Goal: Task Accomplishment & Management: Manage account settings

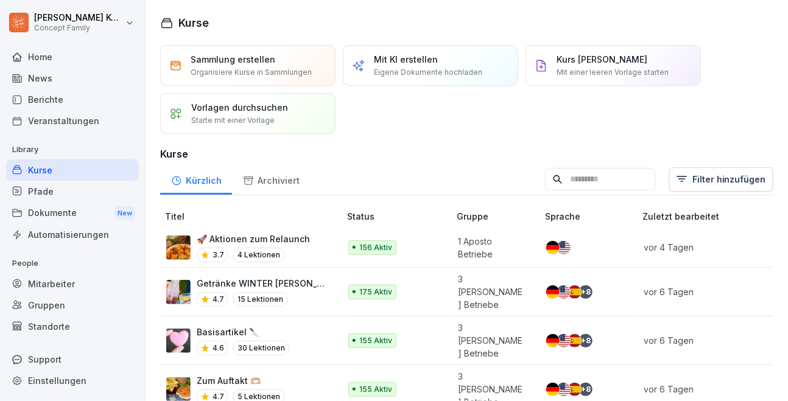
scroll to position [30, 0]
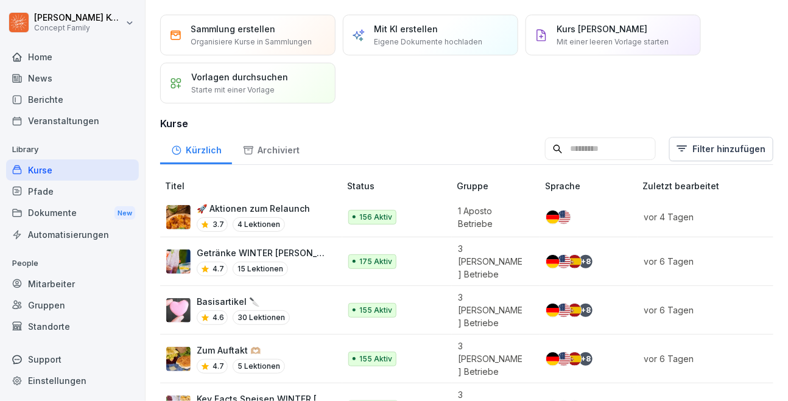
click at [303, 219] on div "🚀 Aktionen zum Relaunch 3.7 4 Lektionen" at bounding box center [246, 217] width 161 height 30
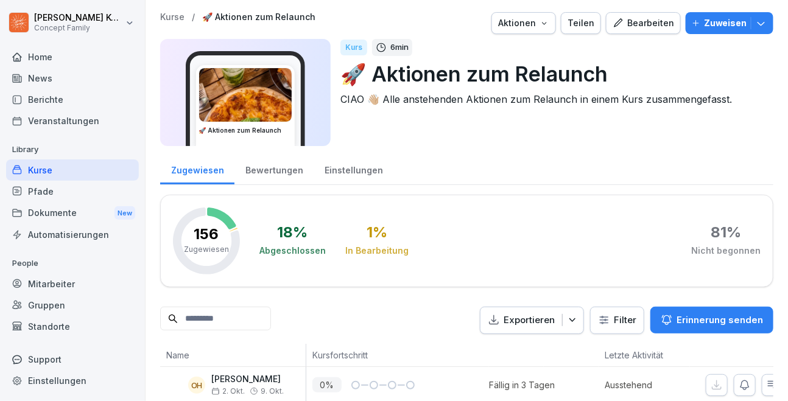
click at [278, 175] on div "Bewertungen" at bounding box center [273, 168] width 79 height 31
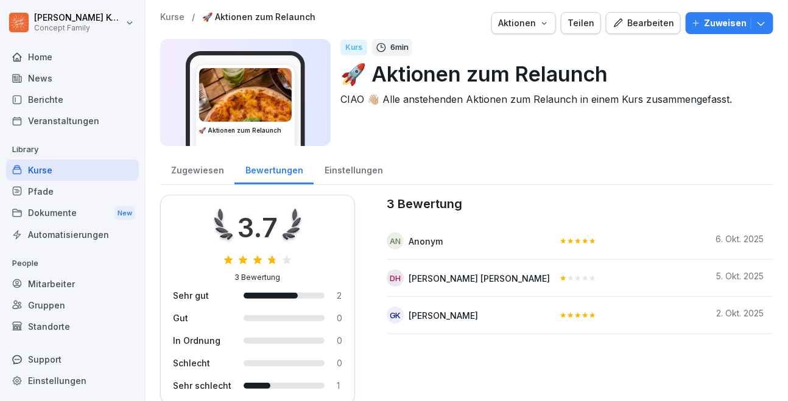
click at [37, 175] on div "Kurse" at bounding box center [72, 169] width 133 height 21
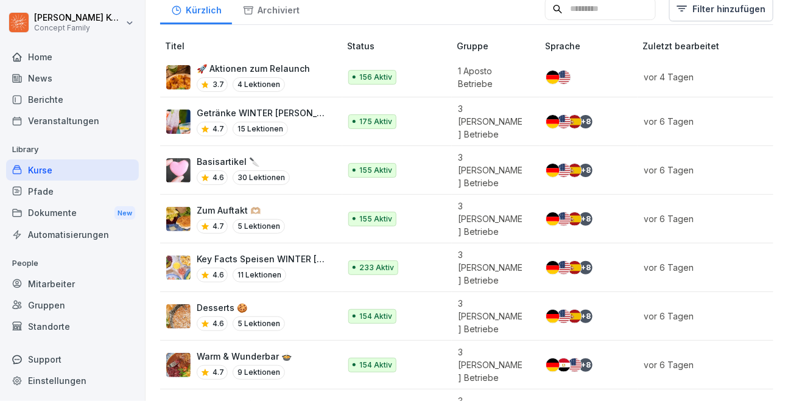
scroll to position [170, 0]
click at [309, 268] on div "4.6 11 Lektionen" at bounding box center [262, 275] width 131 height 15
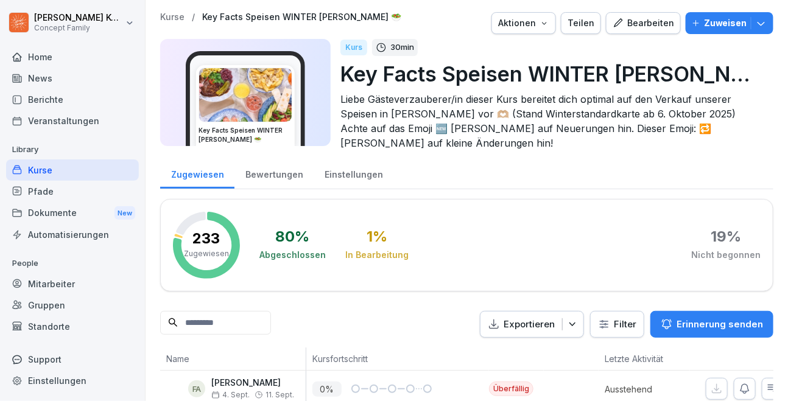
click at [694, 30] on button "Zuweisen" at bounding box center [729, 23] width 88 height 22
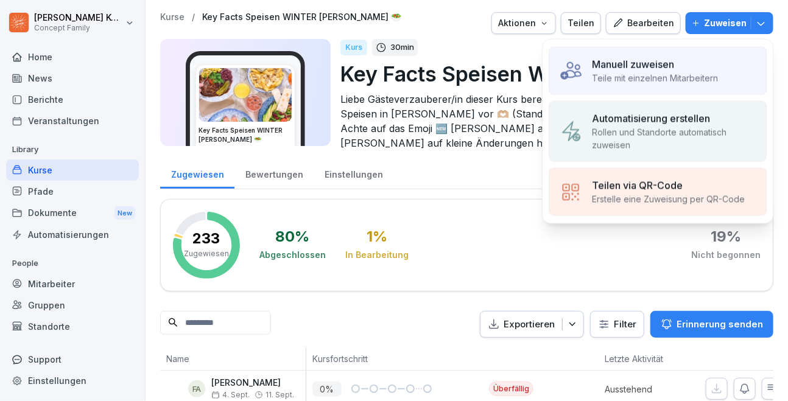
click at [674, 67] on p "Manuell zuweisen" at bounding box center [633, 64] width 82 height 15
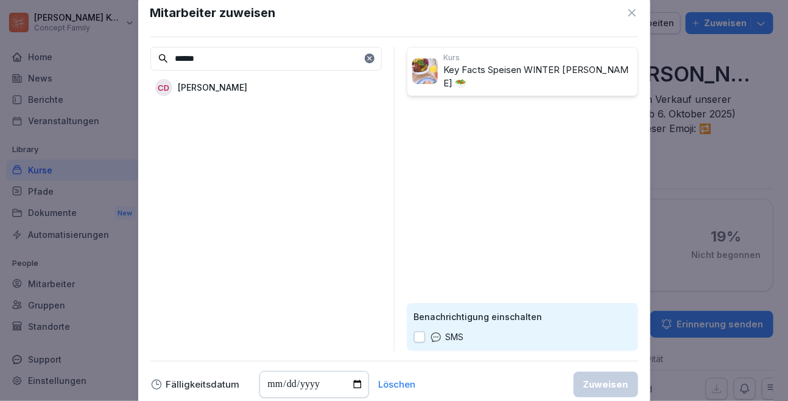
type input "******"
click at [257, 86] on div "CD Carina Dutschke" at bounding box center [265, 88] width 231 height 22
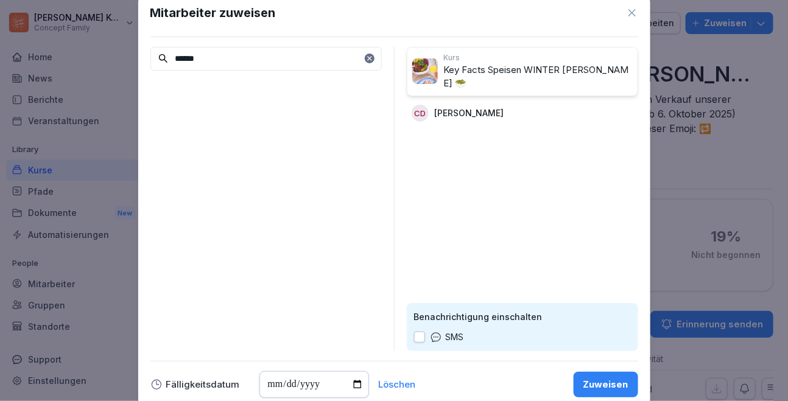
click at [620, 386] on div "Zuweisen" at bounding box center [605, 384] width 45 height 13
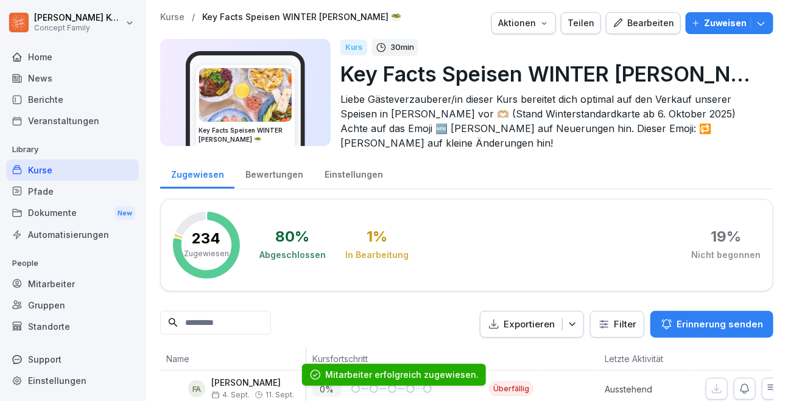
click at [41, 173] on div "Kurse" at bounding box center [72, 169] width 133 height 21
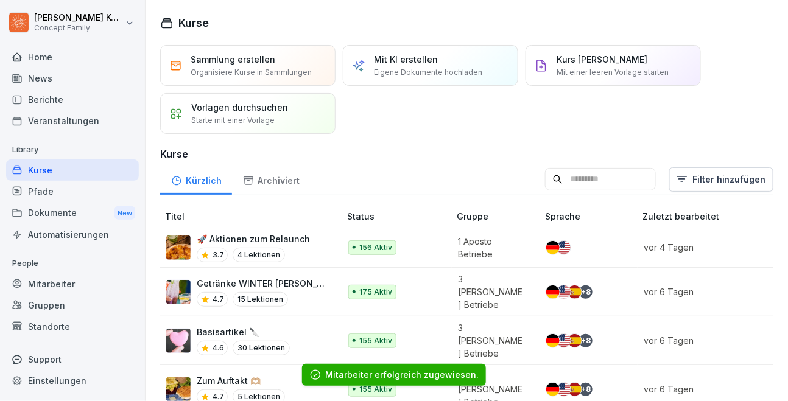
click at [40, 200] on div "Pfade" at bounding box center [72, 191] width 133 height 21
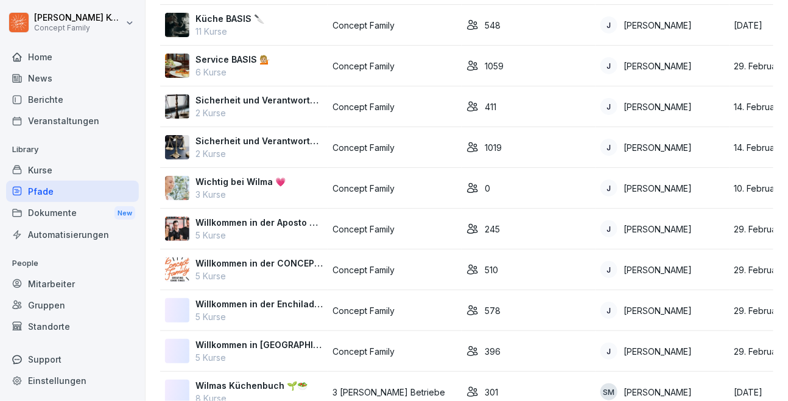
scroll to position [528, 0]
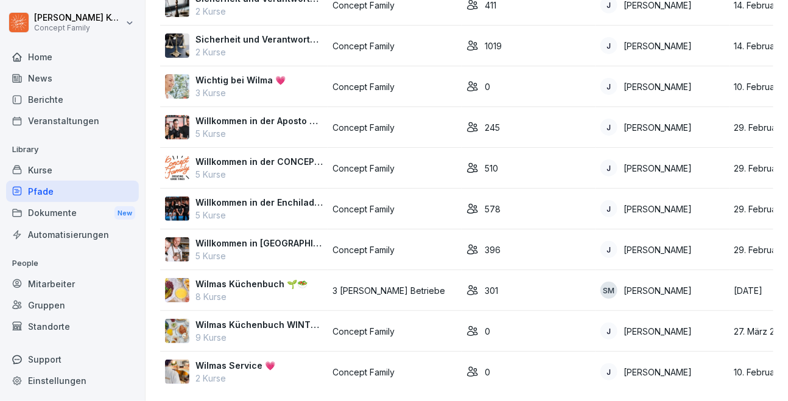
click at [261, 292] on p "8 Kurse" at bounding box center [251, 296] width 112 height 13
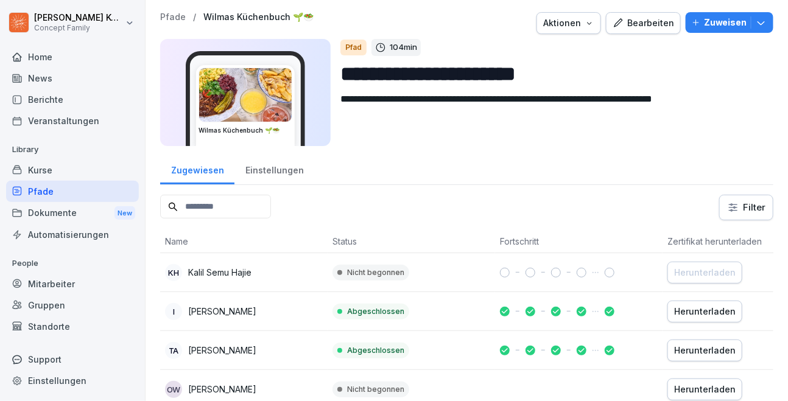
click at [719, 24] on p "Zuweisen" at bounding box center [725, 22] width 43 height 13
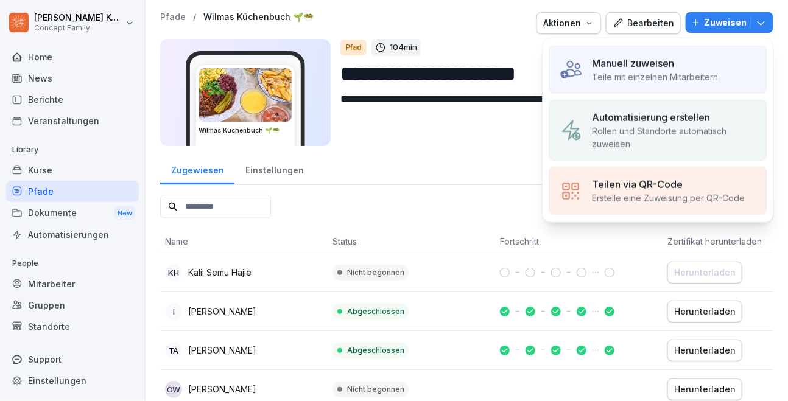
click at [655, 71] on p "Teile mit einzelnen Mitarbeitern" at bounding box center [655, 77] width 126 height 13
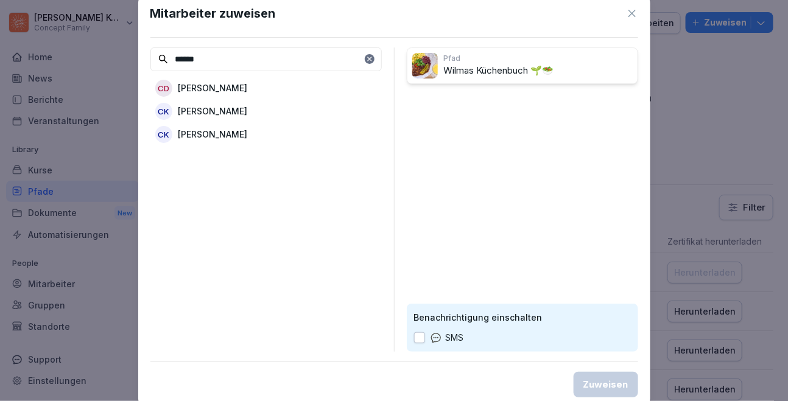
type input "******"
click at [203, 85] on p "[PERSON_NAME]" at bounding box center [212, 88] width 69 height 13
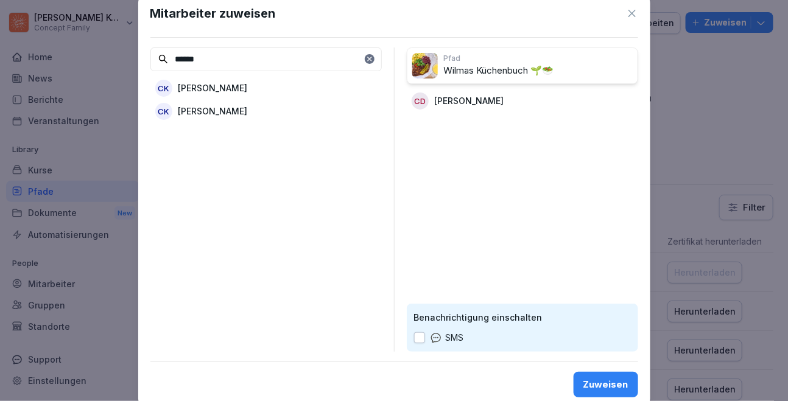
click at [600, 376] on button "Zuweisen" at bounding box center [605, 385] width 65 height 26
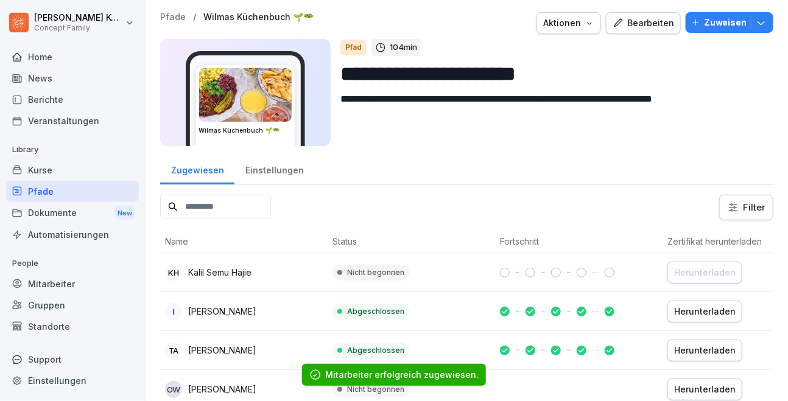
click at [43, 180] on div "Kurse" at bounding box center [72, 169] width 133 height 21
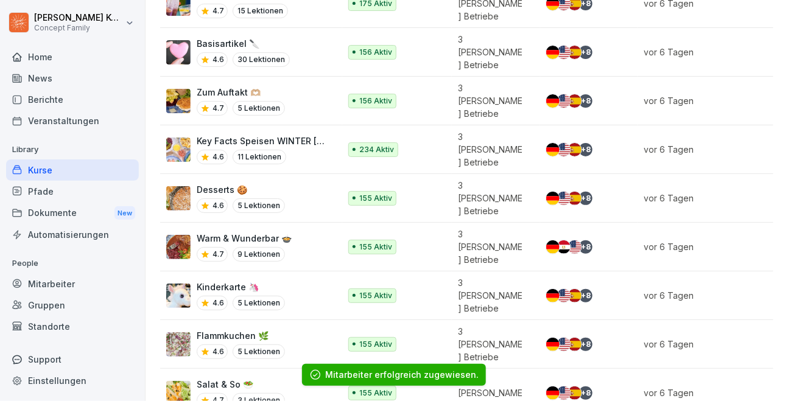
scroll to position [212, 0]
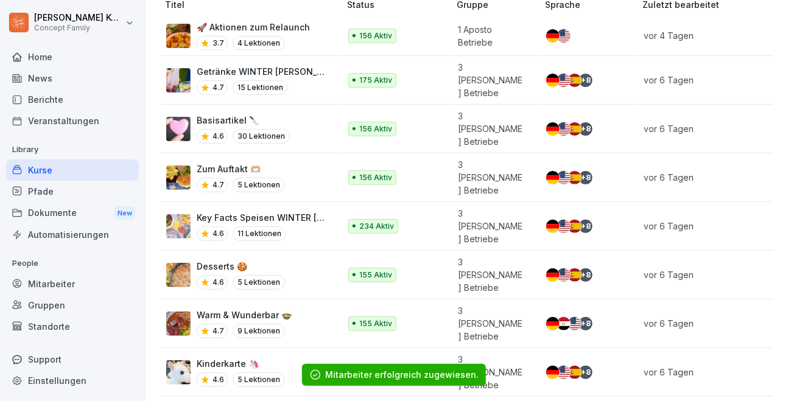
click at [289, 82] on div "4.7 15 Lektionen" at bounding box center [262, 87] width 131 height 15
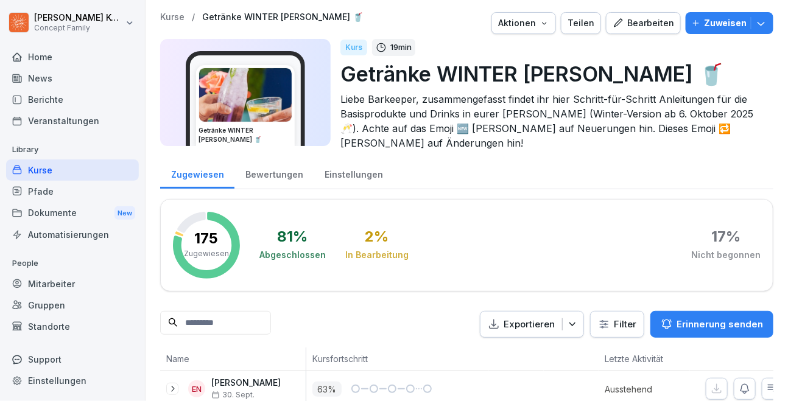
click at [735, 28] on p "Zuweisen" at bounding box center [725, 22] width 43 height 13
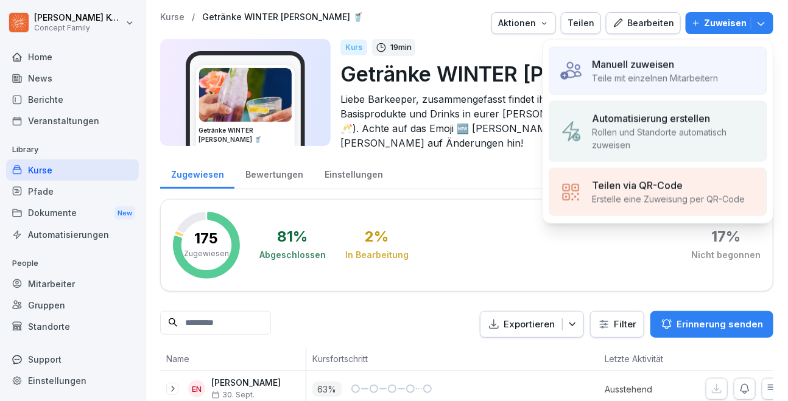
click at [665, 75] on p "Teile mit einzelnen Mitarbeitern" at bounding box center [655, 78] width 126 height 13
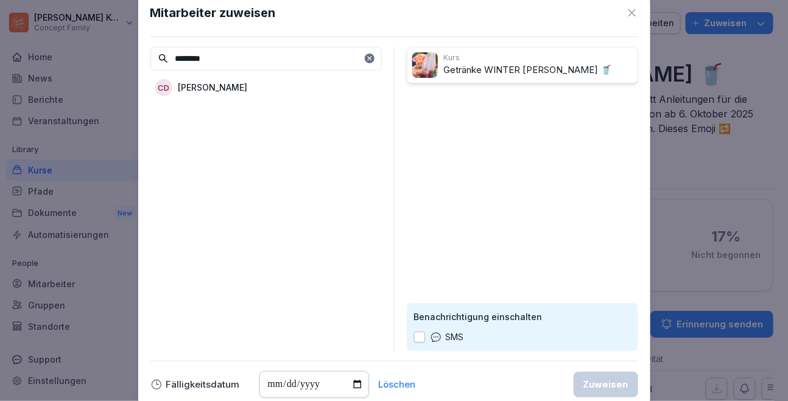
type input "********"
click at [233, 91] on p "[PERSON_NAME]" at bounding box center [212, 87] width 69 height 13
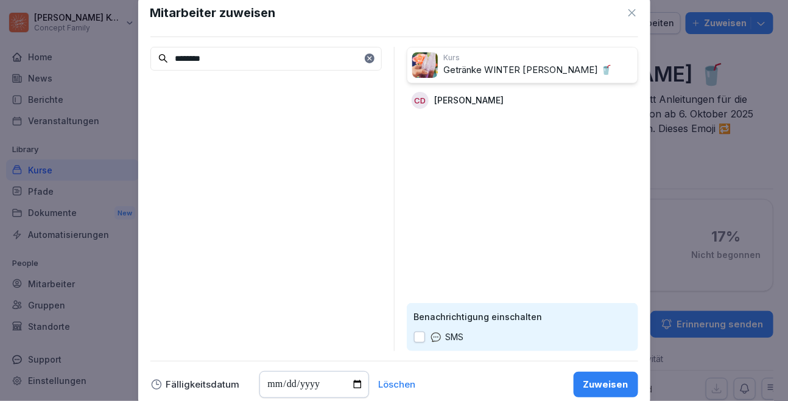
click at [607, 377] on button "Zuweisen" at bounding box center [605, 385] width 65 height 26
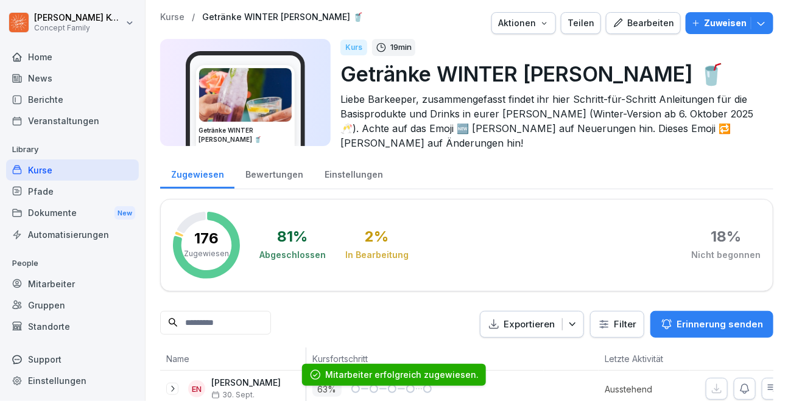
click at [47, 178] on div "Kurse" at bounding box center [72, 169] width 133 height 21
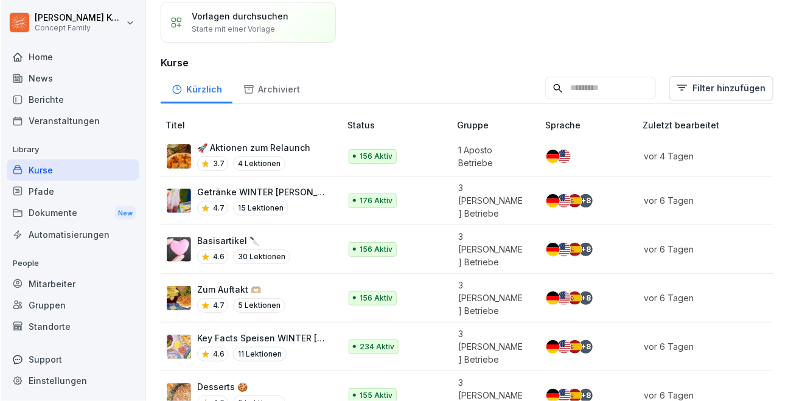
scroll to position [1, 0]
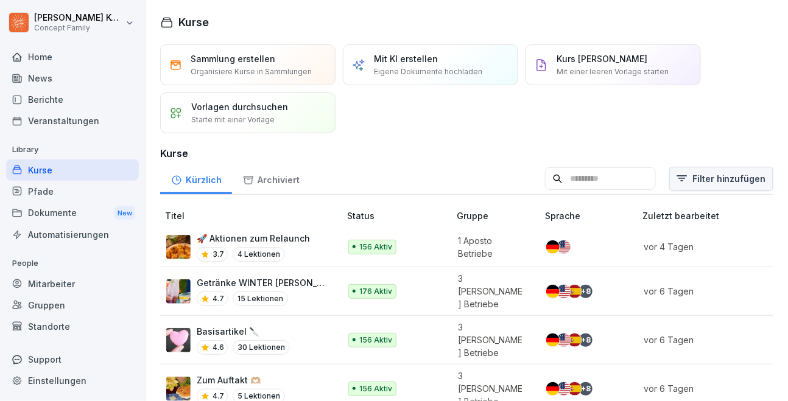
click at [731, 178] on html "[PERSON_NAME] Concept Family Home News Berichte Veranstaltungen Library Kurse P…" at bounding box center [394, 200] width 788 height 401
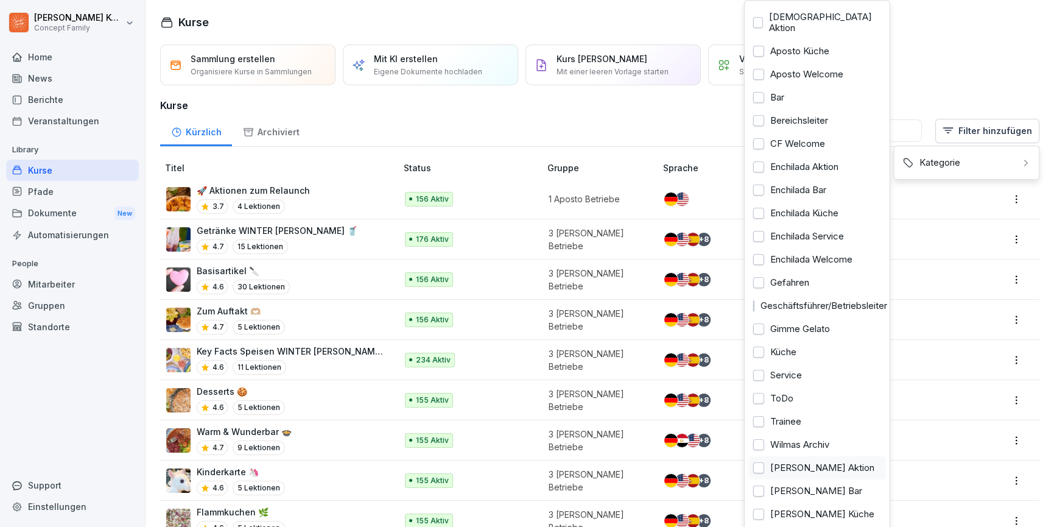
click at [787, 401] on div "[PERSON_NAME] Aktion" at bounding box center [817, 467] width 138 height 23
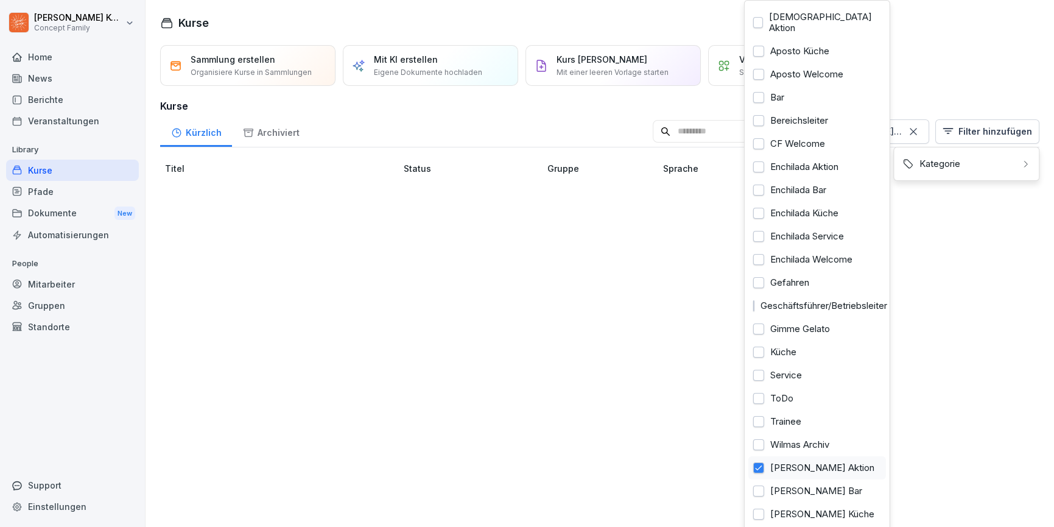
scroll to position [0, 0]
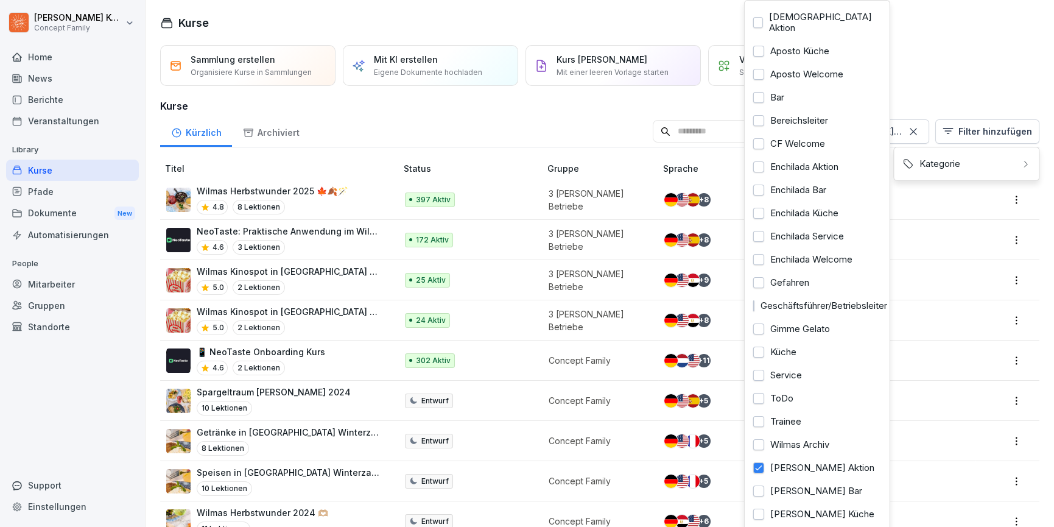
click at [424, 138] on html "Jana Komarov Concept Family Home News Berichte Veranstaltungen Library Kurse Pf…" at bounding box center [527, 263] width 1054 height 527
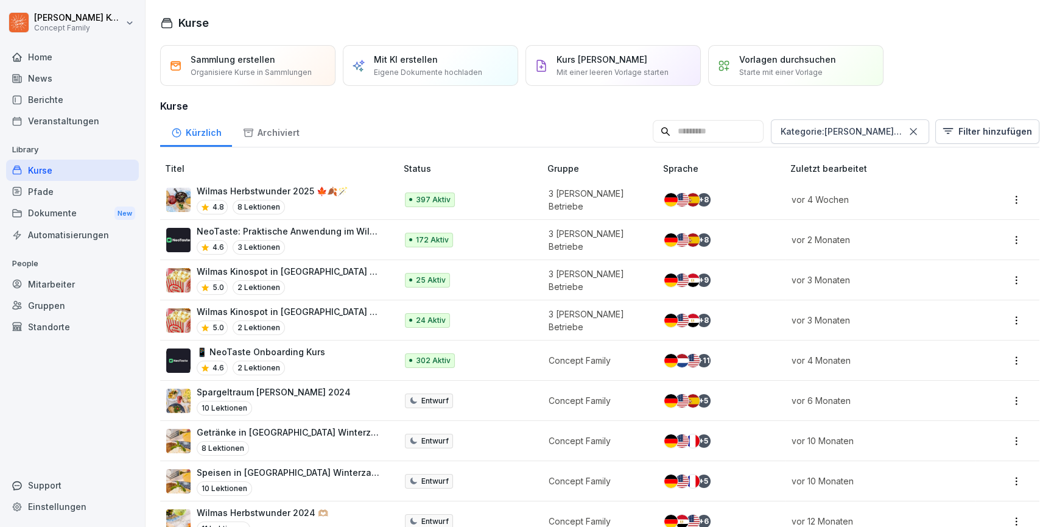
click at [342, 203] on div "4.8 8 Lektionen" at bounding box center [272, 207] width 151 height 15
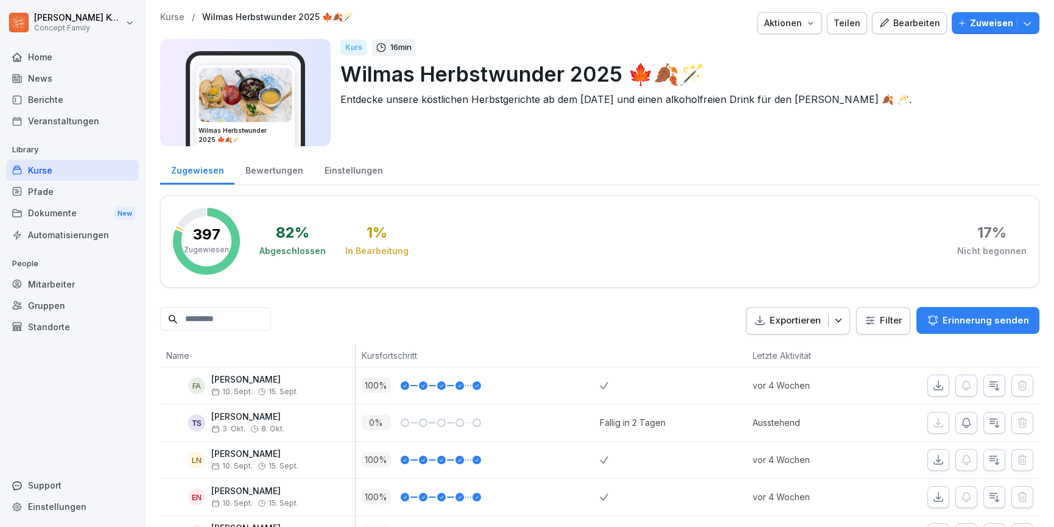
click at [1021, 25] on icon "button" at bounding box center [1027, 23] width 12 height 12
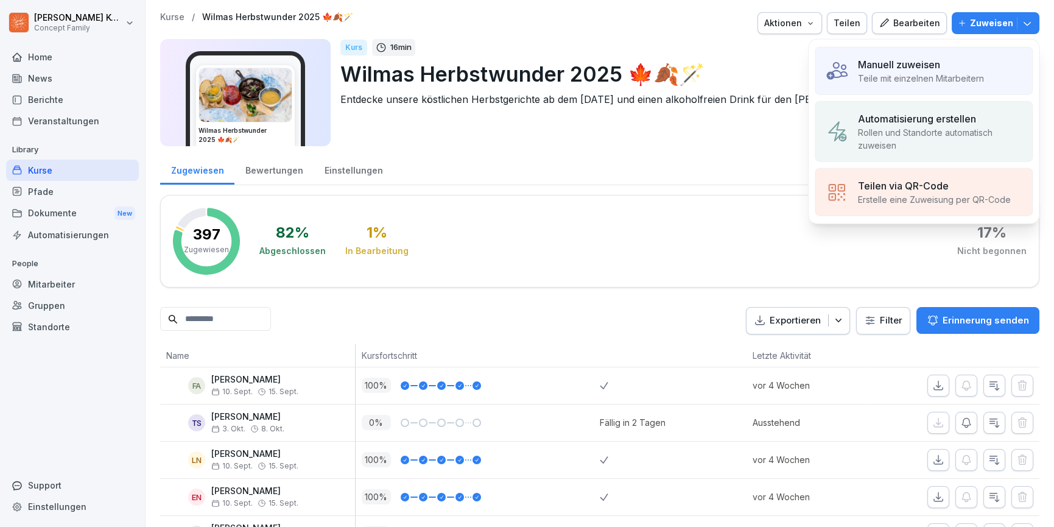
click at [937, 74] on p "Teile mit einzelnen Mitarbeitern" at bounding box center [921, 78] width 126 height 13
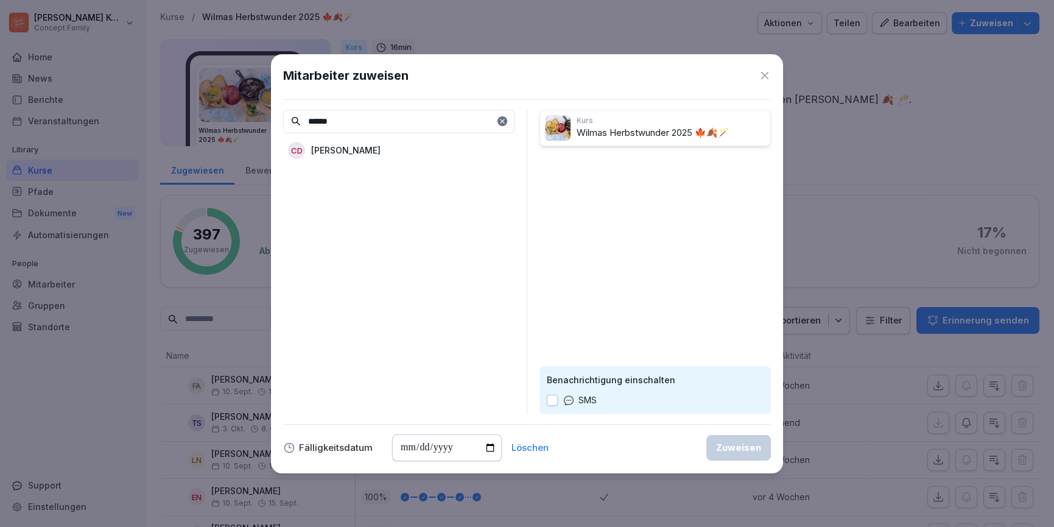
type input "******"
click at [361, 150] on p "[PERSON_NAME]" at bounding box center [345, 150] width 69 height 13
click at [747, 452] on div "Zuweisen" at bounding box center [738, 447] width 45 height 13
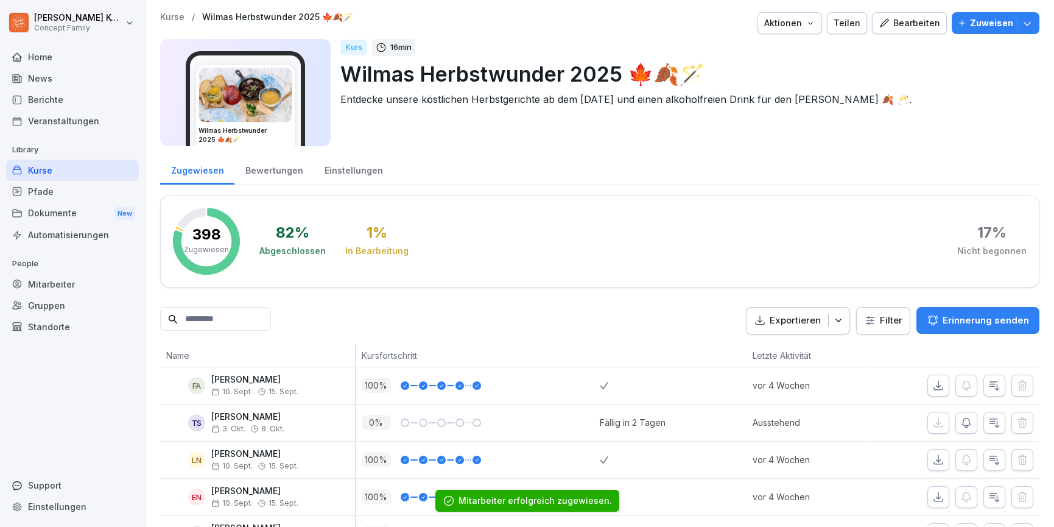
click at [49, 167] on div "Kurse" at bounding box center [72, 169] width 133 height 21
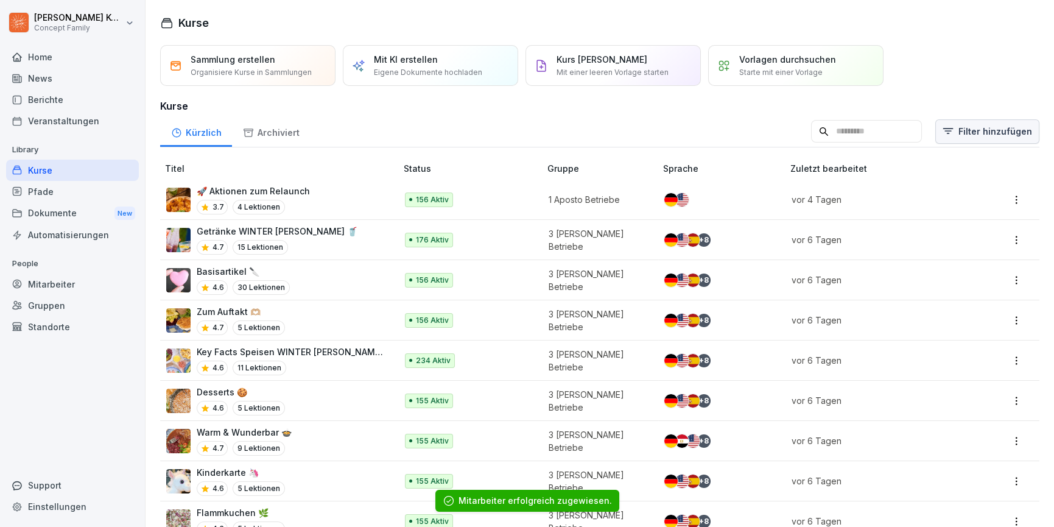
click at [997, 141] on html "[PERSON_NAME] Concept Family Home News Berichte Veranstaltungen Library Kurse P…" at bounding box center [527, 263] width 1054 height 527
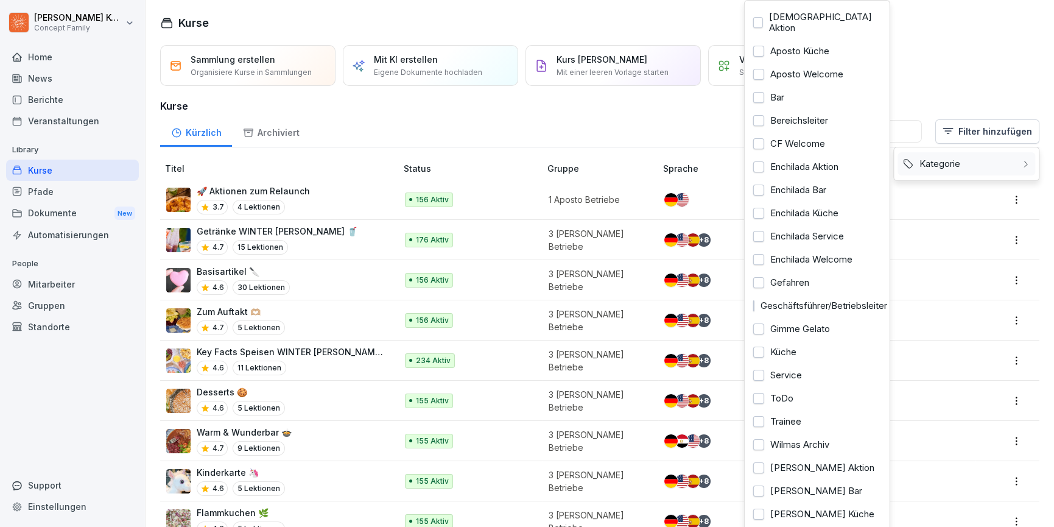
click at [973, 163] on div "Kategorie" at bounding box center [966, 163] width 138 height 23
click at [806, 456] on div "[PERSON_NAME] Aktion" at bounding box center [817, 467] width 138 height 23
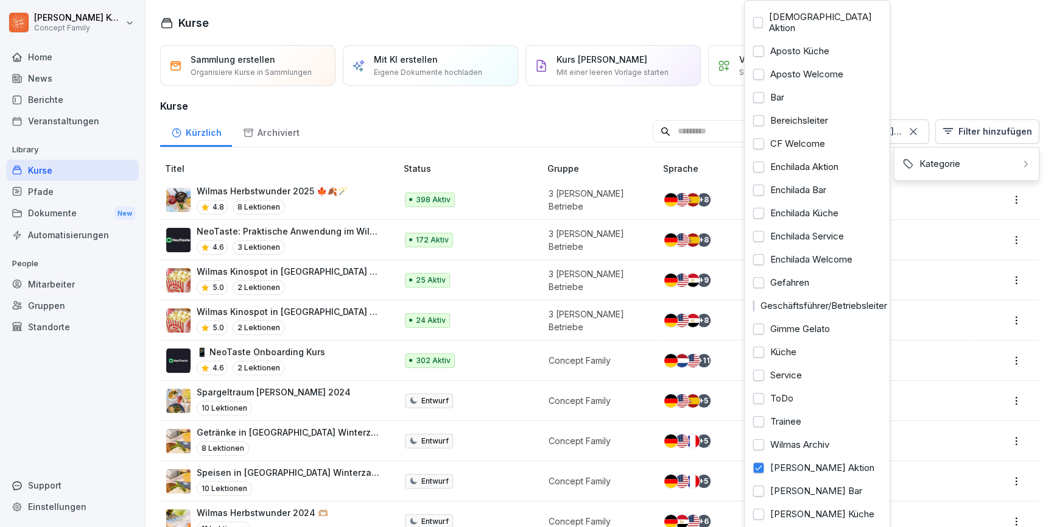
click at [348, 320] on html "Jana Komarov Concept Family Home News Berichte Veranstaltungen Library Kurse Pf…" at bounding box center [527, 263] width 1054 height 527
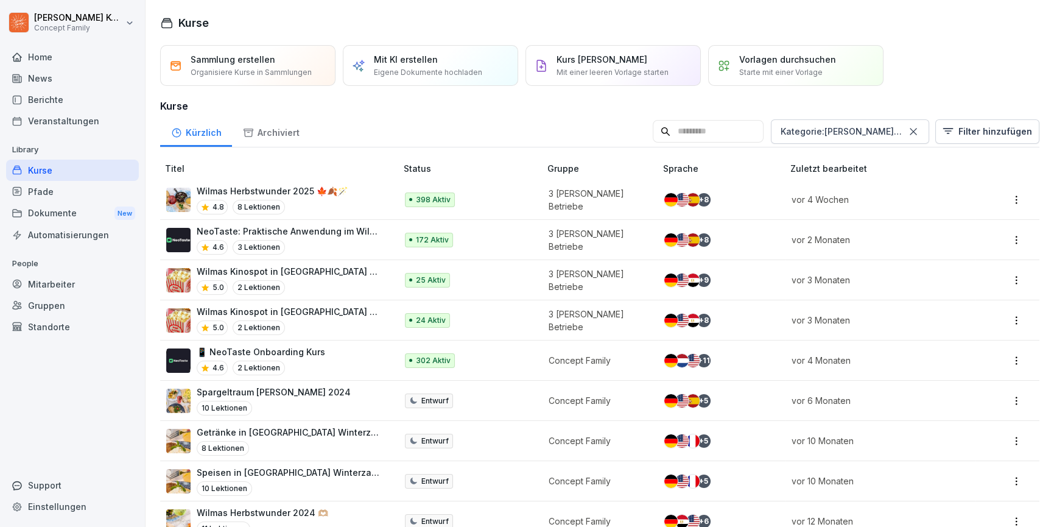
click at [371, 321] on div "Wilmas Kinospot in Passau 🎞️🍿 5.0 2 Lektionen" at bounding box center [275, 320] width 218 height 30
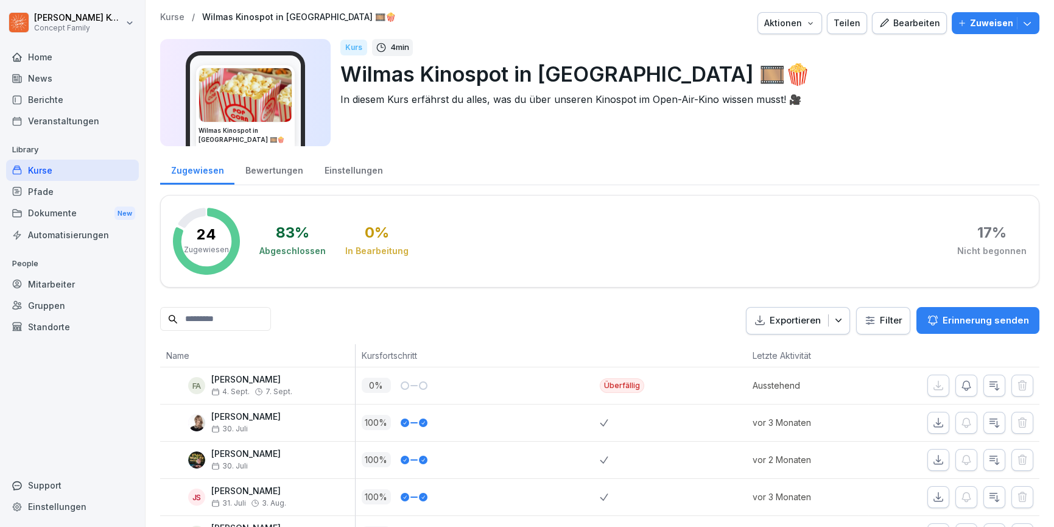
click at [920, 20] on div "Bearbeiten" at bounding box center [908, 22] width 61 height 13
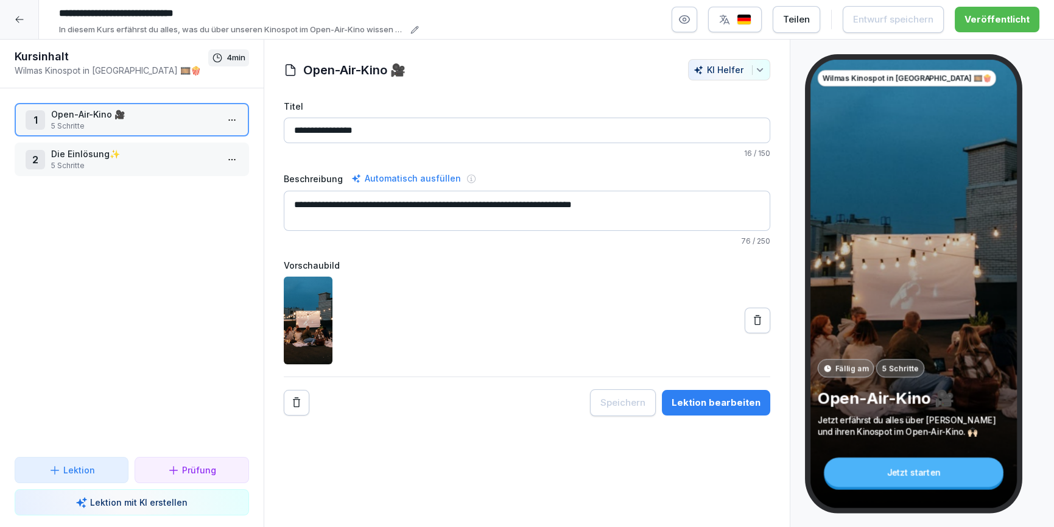
click at [122, 161] on p "5 Schritte" at bounding box center [134, 165] width 166 height 11
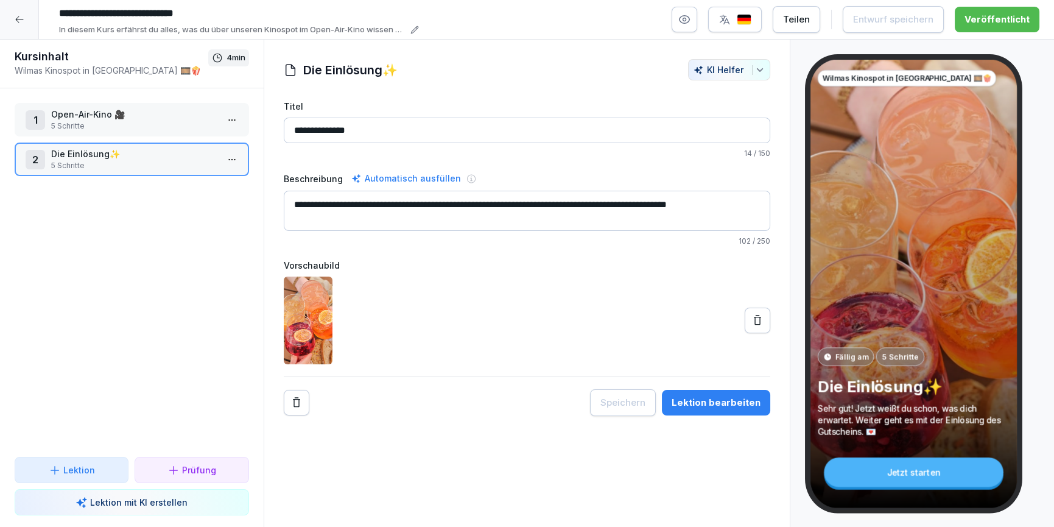
click at [698, 406] on div "Lektion bearbeiten" at bounding box center [715, 402] width 89 height 13
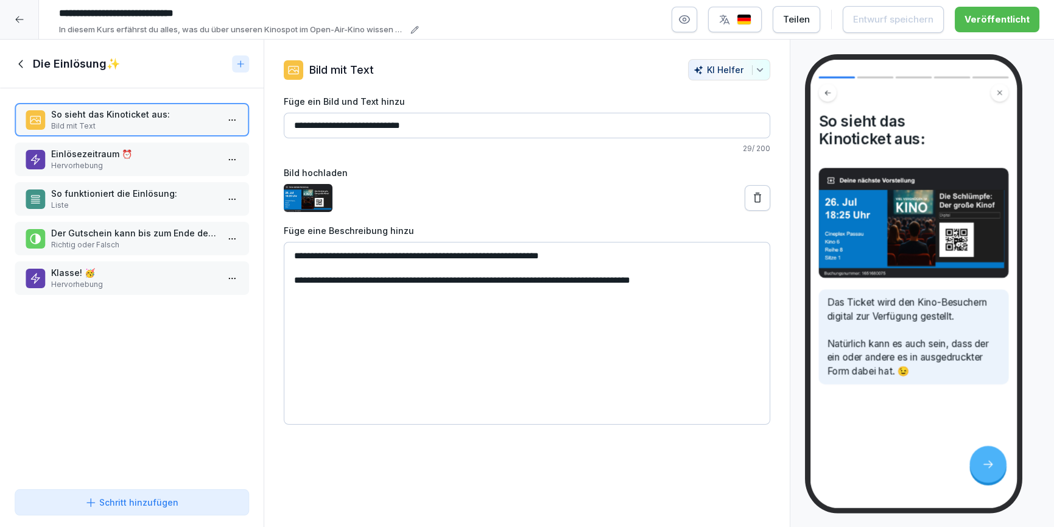
click at [130, 158] on p "Einlösezeitraum ⏰" at bounding box center [134, 153] width 166 height 13
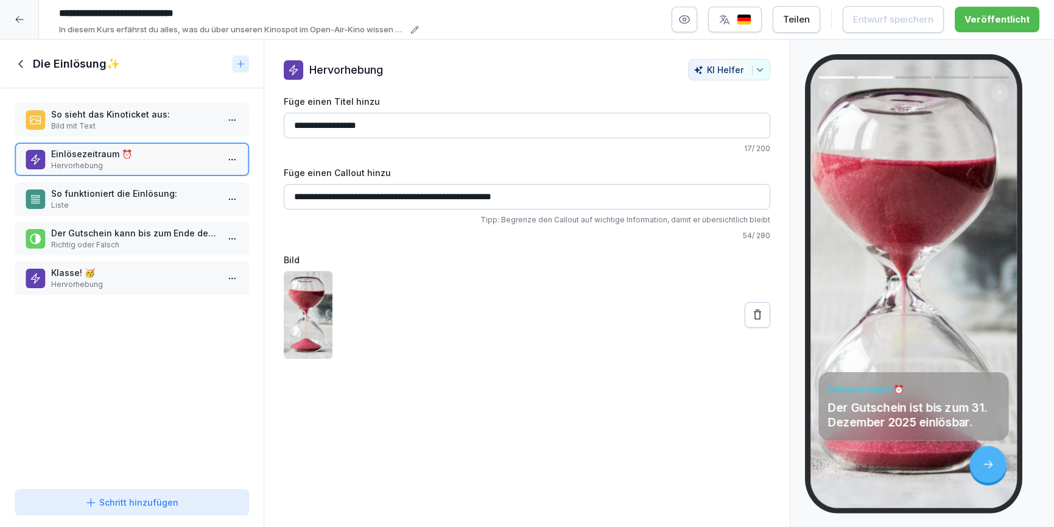
click at [135, 209] on p "Liste" at bounding box center [134, 205] width 166 height 11
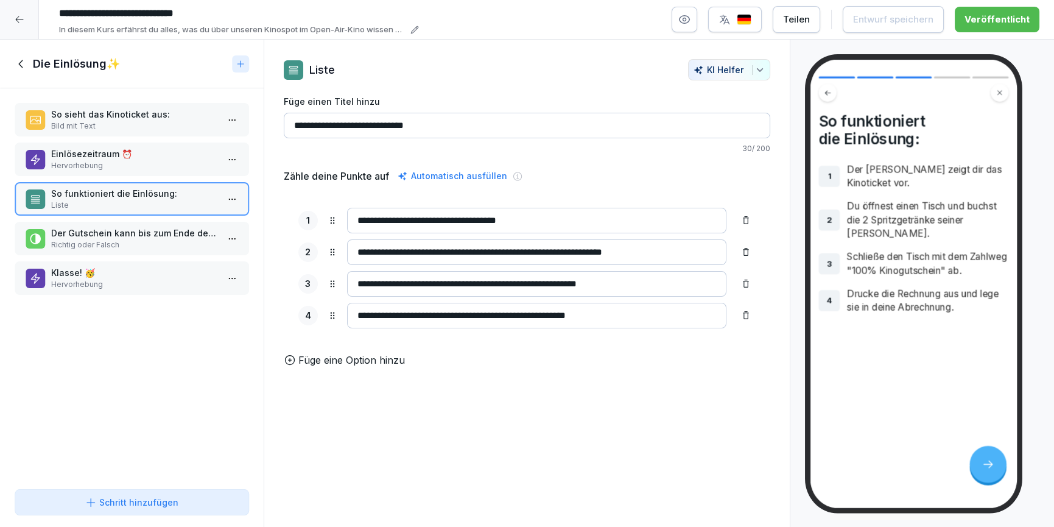
click at [24, 59] on icon at bounding box center [21, 63] width 13 height 13
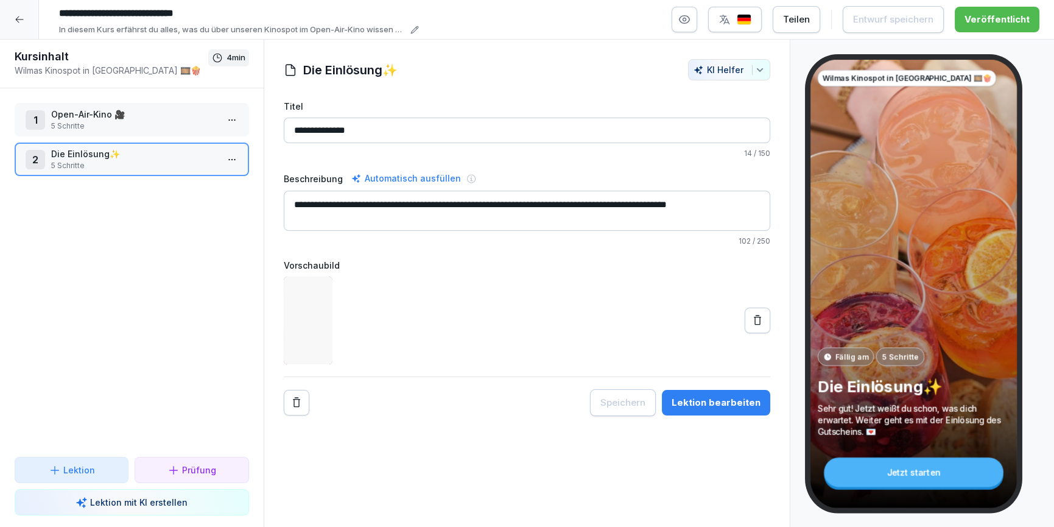
click at [24, 9] on div at bounding box center [19, 19] width 39 height 39
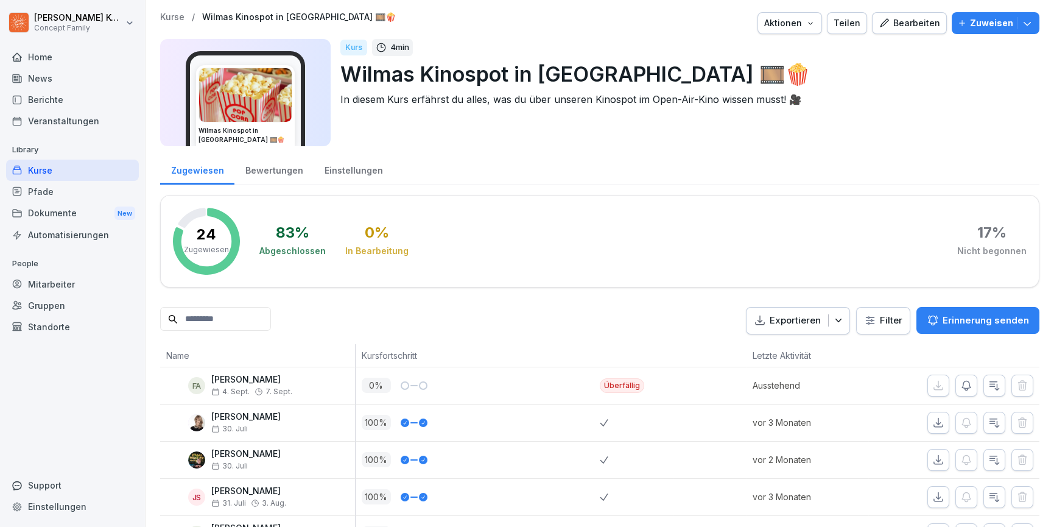
click at [1038, 23] on button "Zuweisen" at bounding box center [995, 23] width 88 height 22
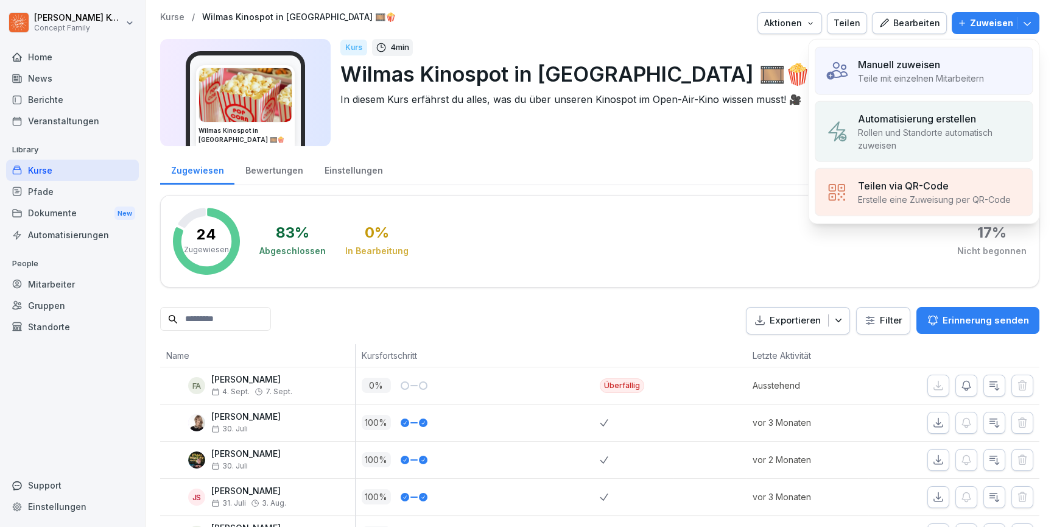
click at [905, 88] on div "Manuell zuweisen Teile mit einzelnen Mitarbeitern" at bounding box center [923, 71] width 218 height 48
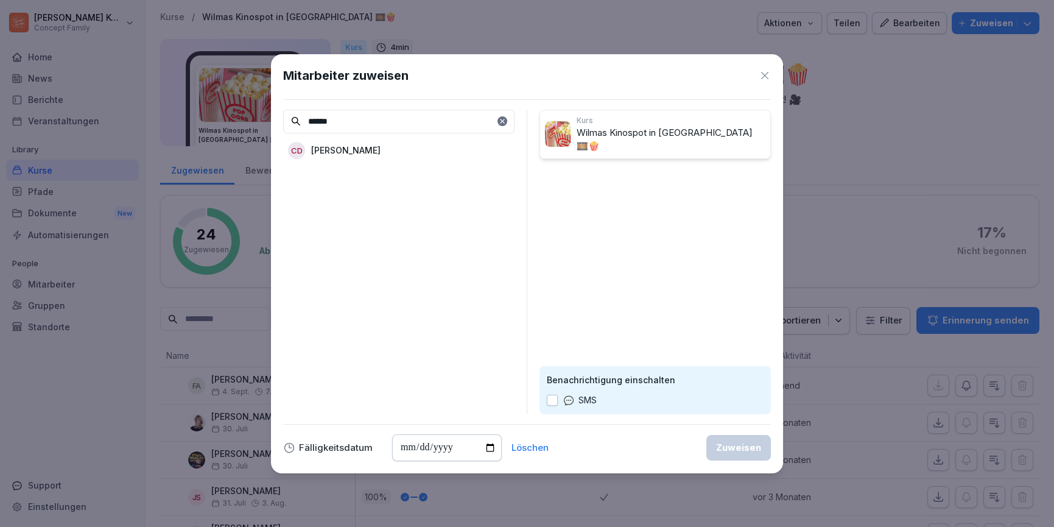
type input "******"
click at [358, 147] on p "[PERSON_NAME]" at bounding box center [345, 150] width 69 height 13
click at [741, 443] on div "Zuweisen" at bounding box center [738, 447] width 45 height 13
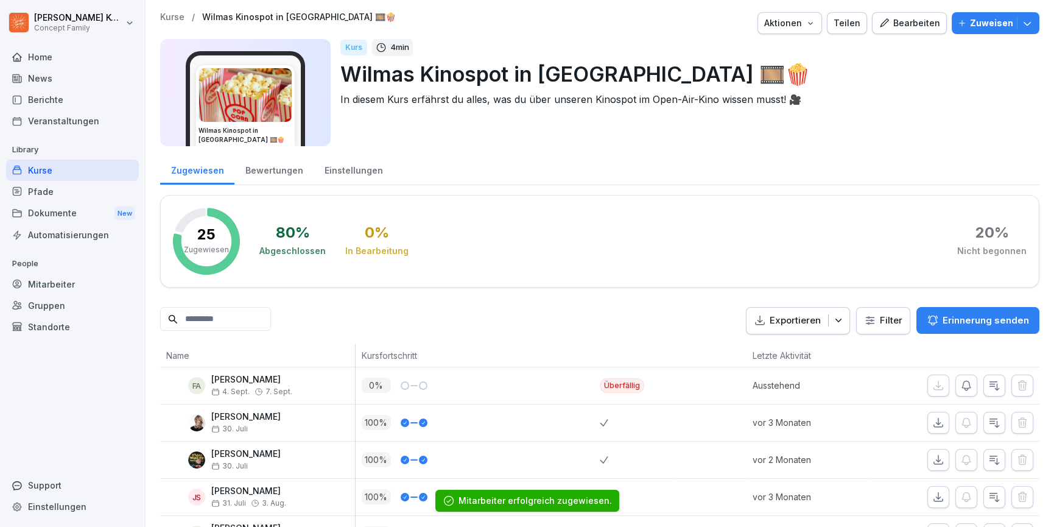
click at [56, 159] on link "Kurse" at bounding box center [72, 169] width 133 height 21
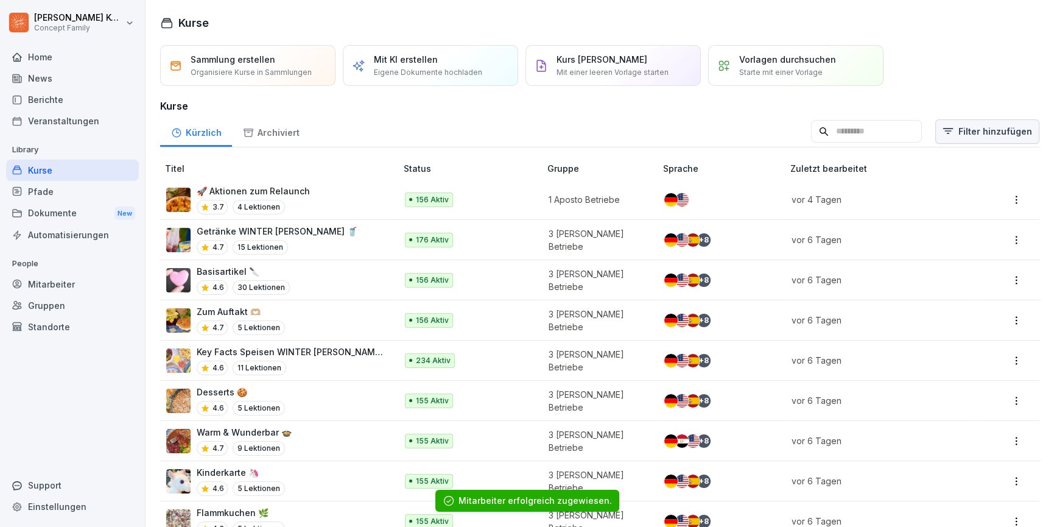
click at [987, 136] on html "[PERSON_NAME] Concept Family Home News Berichte Veranstaltungen Library Kurse P…" at bounding box center [527, 263] width 1054 height 527
click at [954, 171] on div "Kategorie" at bounding box center [966, 163] width 138 height 23
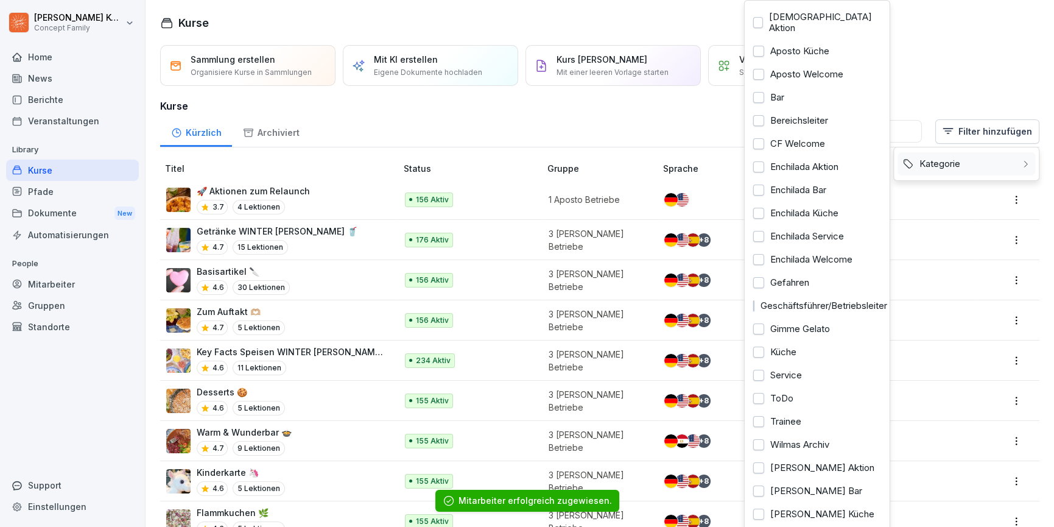
click at [962, 161] on div "Kategorie" at bounding box center [966, 163] width 138 height 23
click at [974, 175] on div "Kategorie" at bounding box center [966, 164] width 146 height 34
click at [825, 462] on div "[PERSON_NAME] Aktion" at bounding box center [817, 467] width 138 height 23
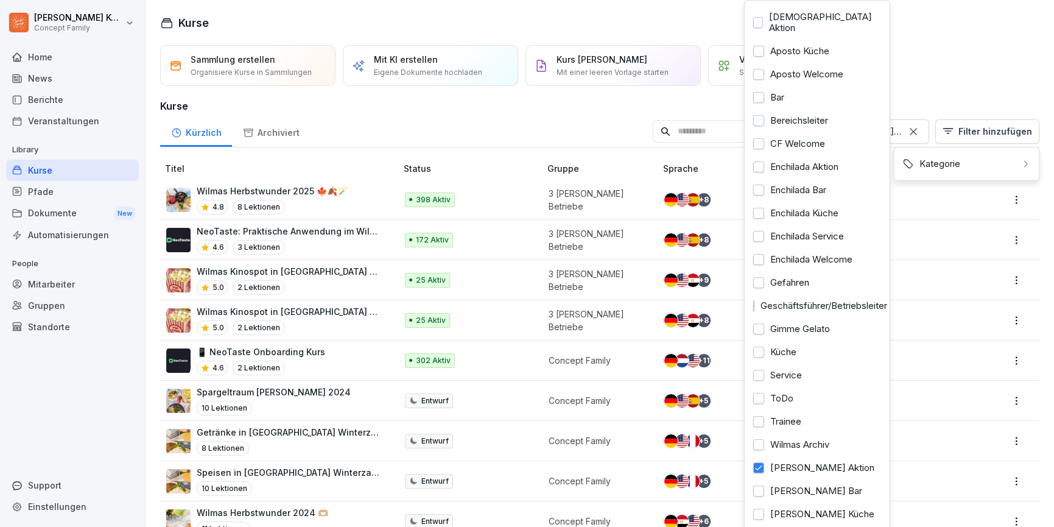
click at [320, 362] on html "Jana Komarov Concept Family Home News Berichte Veranstaltungen Library Kurse Pf…" at bounding box center [527, 263] width 1054 height 527
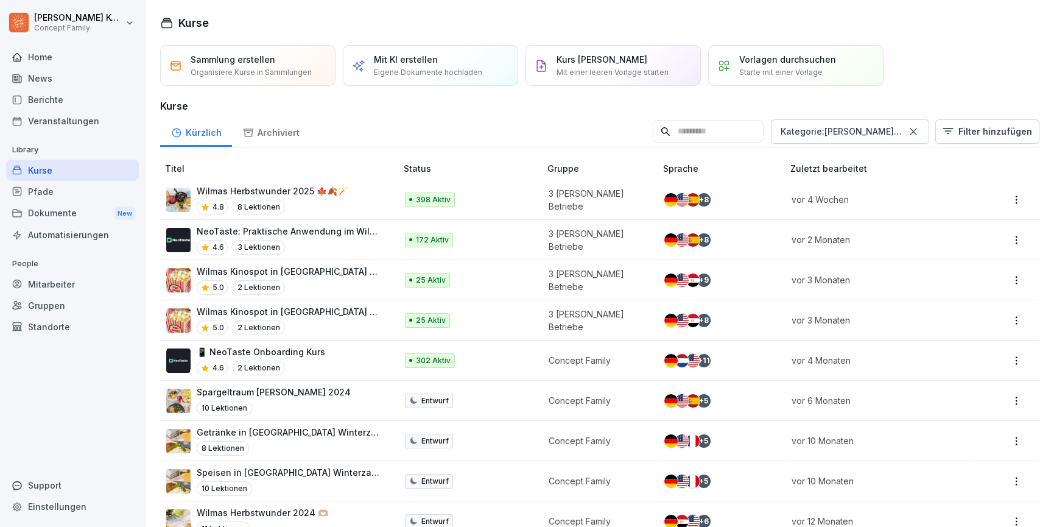
click at [306, 360] on div "4.6 2 Lektionen" at bounding box center [261, 367] width 128 height 15
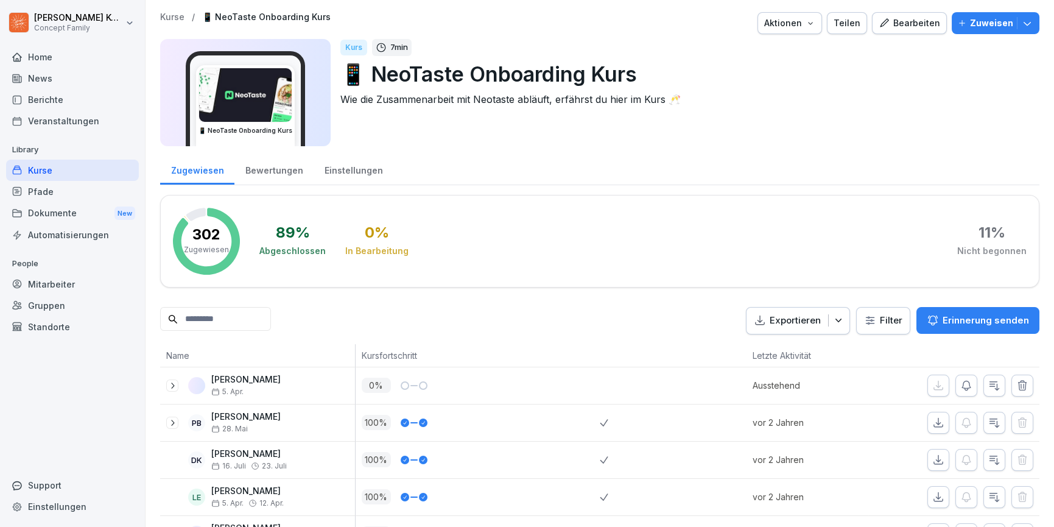
click at [984, 32] on button "Zuweisen" at bounding box center [995, 23] width 88 height 22
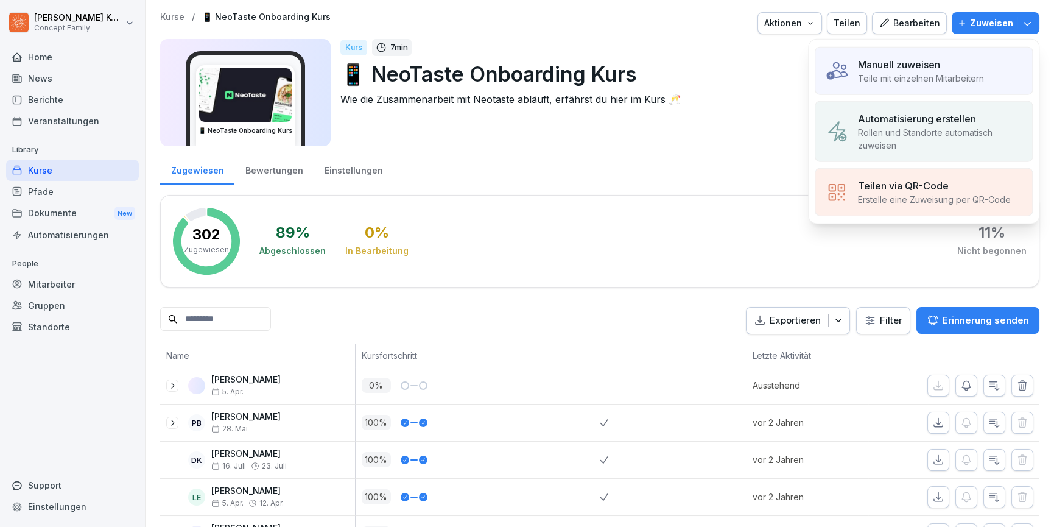
click at [915, 86] on div "Manuell zuweisen Teile mit einzelnen Mitarbeitern" at bounding box center [923, 71] width 218 height 48
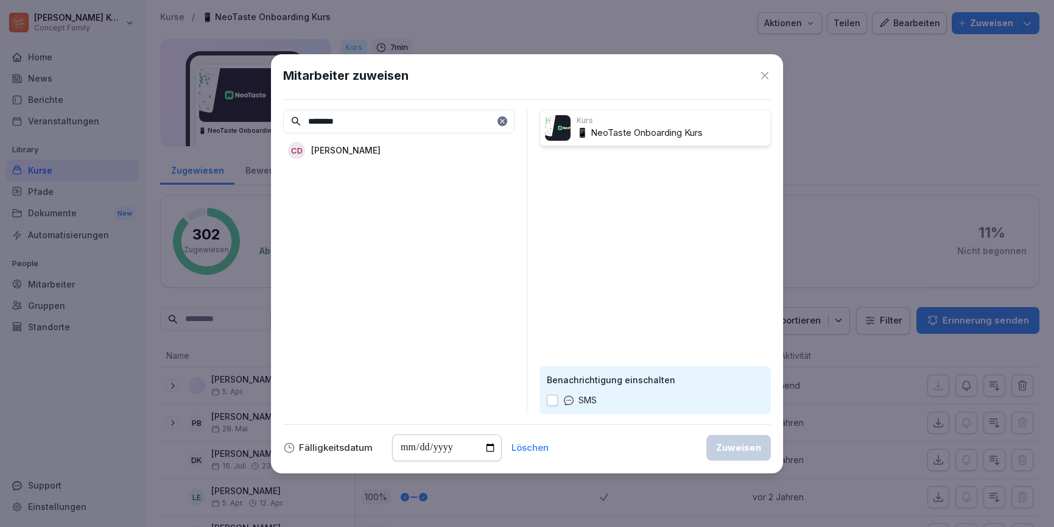
type input "********"
click at [376, 155] on p "[PERSON_NAME]" at bounding box center [345, 150] width 69 height 13
click at [744, 442] on div "Zuweisen" at bounding box center [738, 447] width 45 height 13
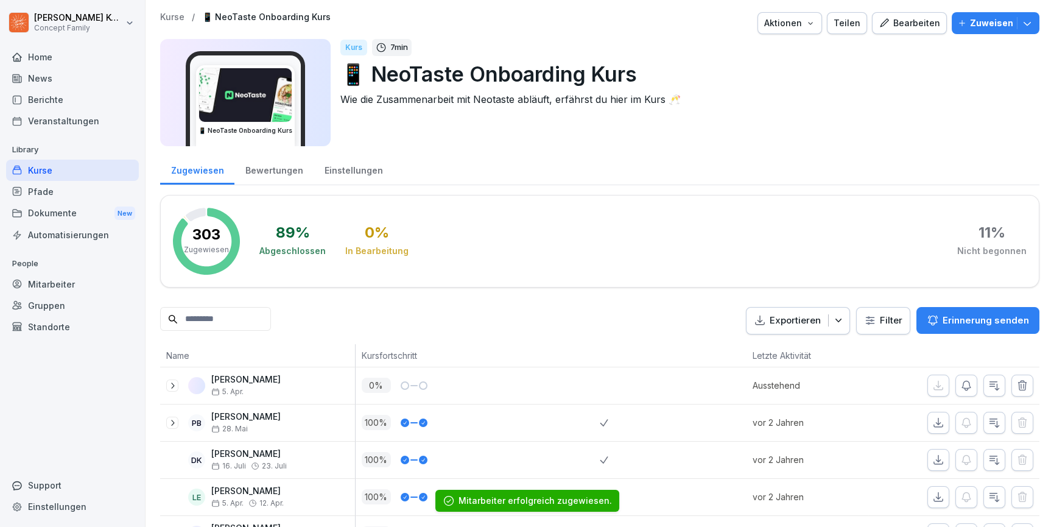
click at [30, 168] on div "Kurse" at bounding box center [72, 169] width 133 height 21
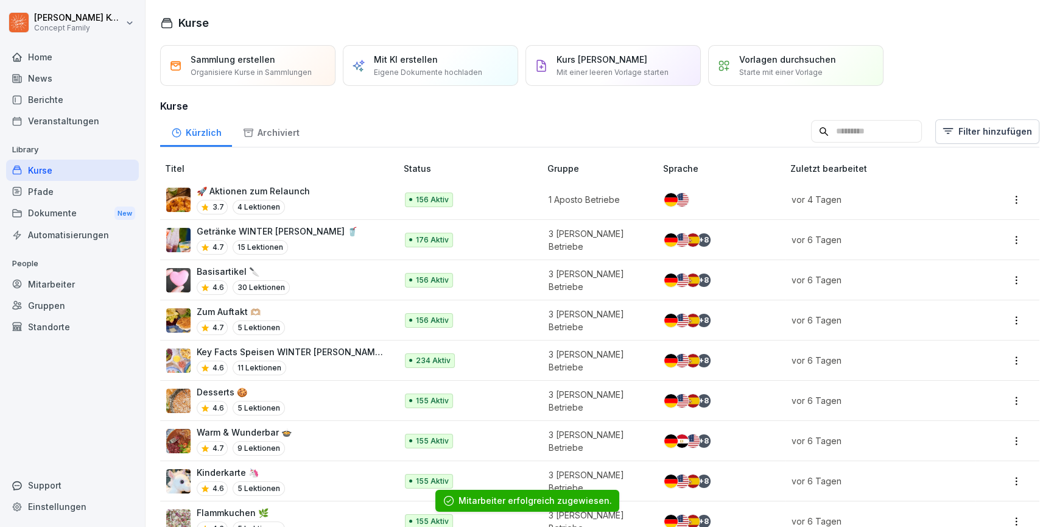
click at [855, 142] on input at bounding box center [866, 131] width 111 height 23
type input "********"
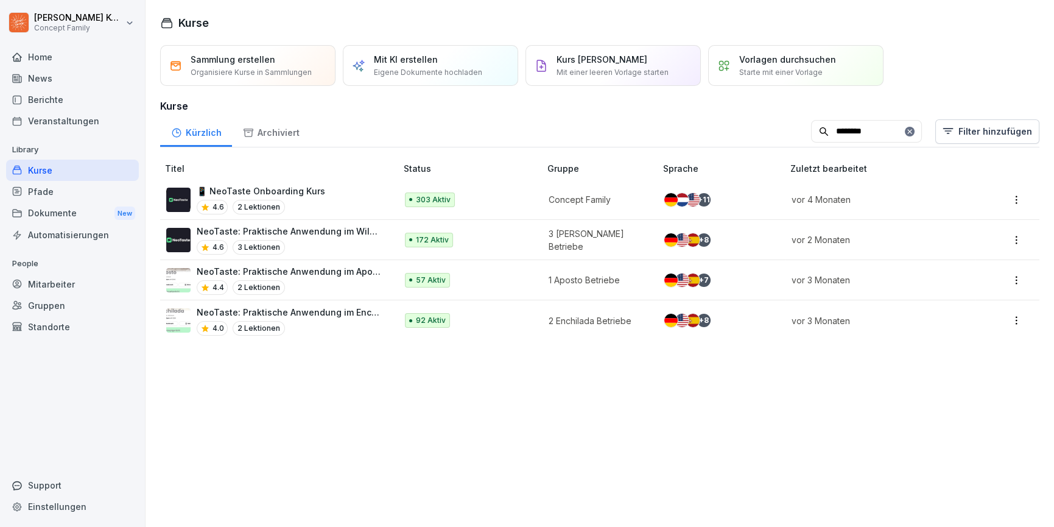
click at [326, 247] on div "4.6 3 Lektionen" at bounding box center [290, 247] width 187 height 15
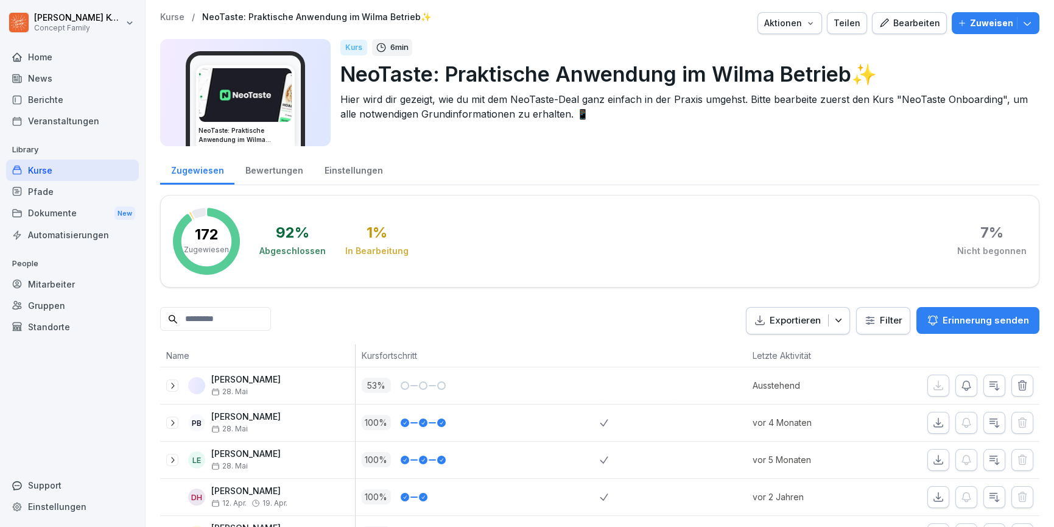
click at [1020, 18] on div "Zuweisen" at bounding box center [994, 22] width 75 height 13
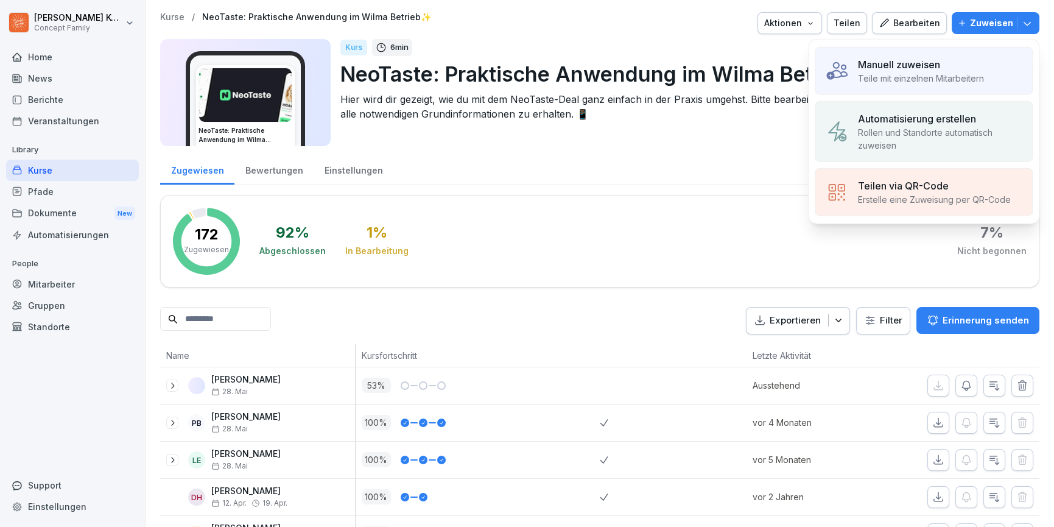
click at [886, 74] on p "Teile mit einzelnen Mitarbeitern" at bounding box center [921, 78] width 126 height 13
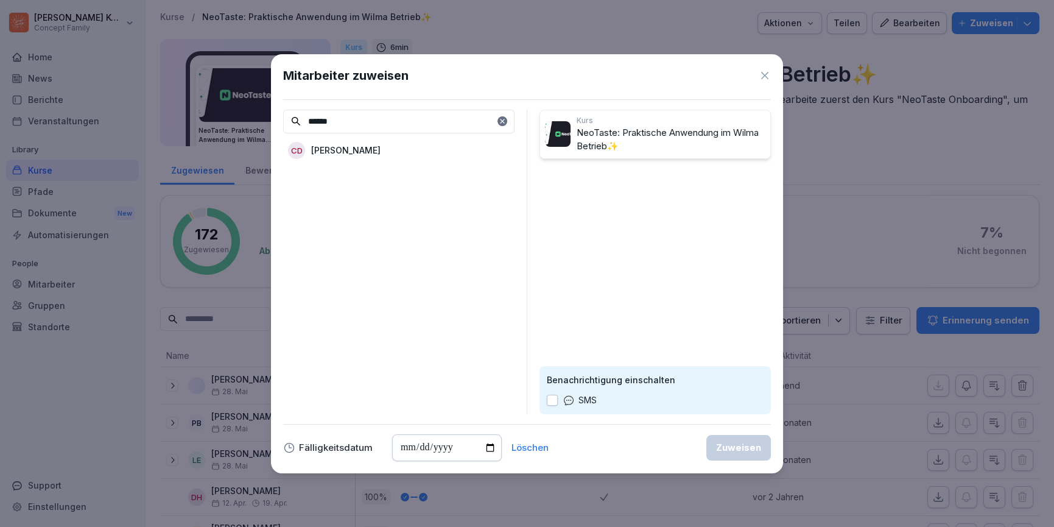
type input "******"
click at [416, 148] on div "CD [PERSON_NAME]" at bounding box center [398, 150] width 231 height 22
click at [745, 447] on div "Zuweisen" at bounding box center [738, 447] width 45 height 13
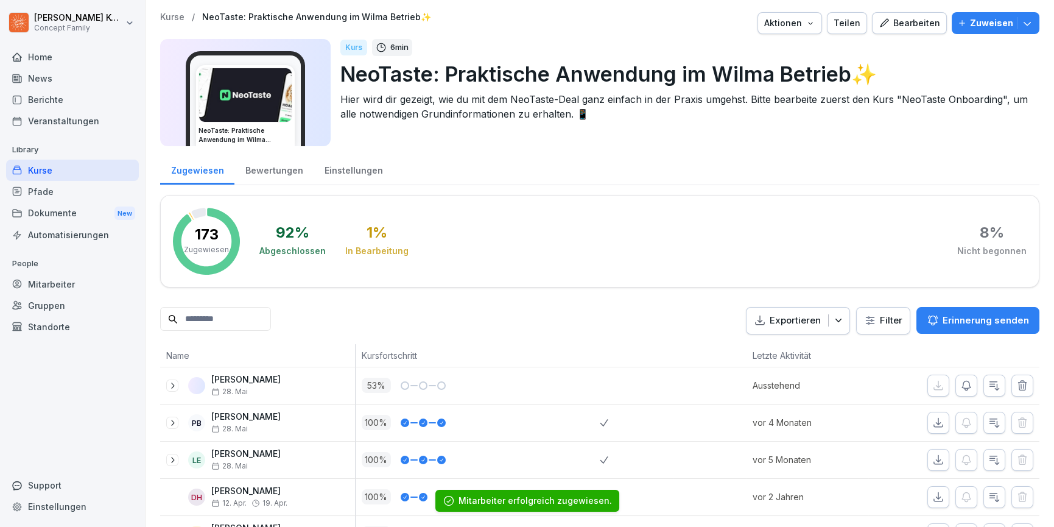
click at [65, 164] on div "Kurse" at bounding box center [72, 169] width 133 height 21
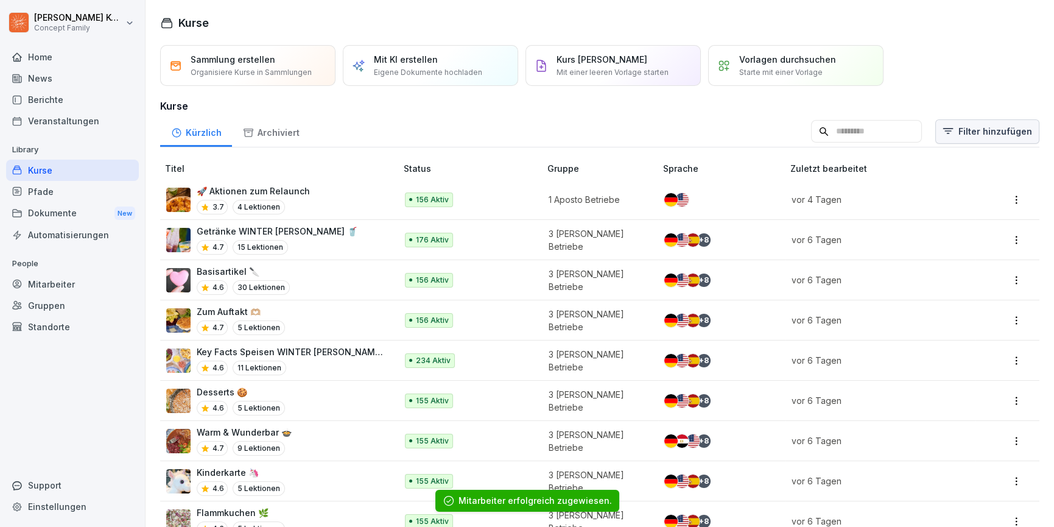
click at [1008, 125] on html "[PERSON_NAME] Concept Family Home News Berichte Veranstaltungen Library Kurse P…" at bounding box center [527, 263] width 1054 height 527
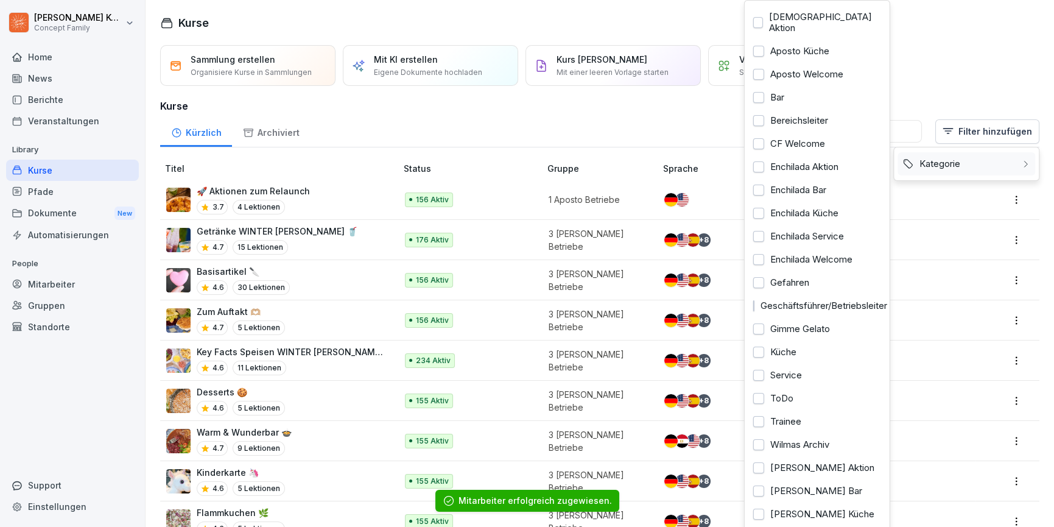
click at [944, 163] on div "Kategorie" at bounding box center [966, 163] width 138 height 23
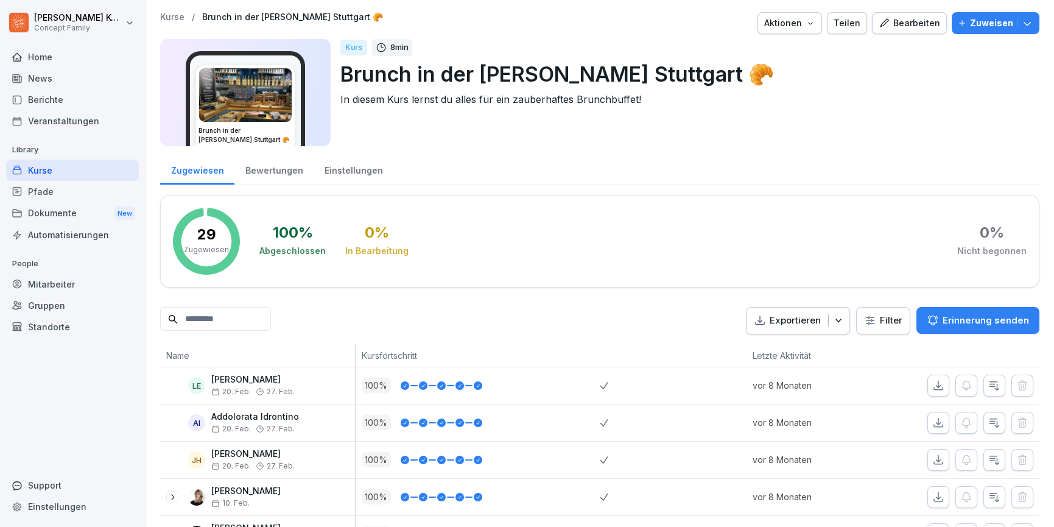
click at [988, 21] on p "Zuweisen" at bounding box center [991, 22] width 43 height 13
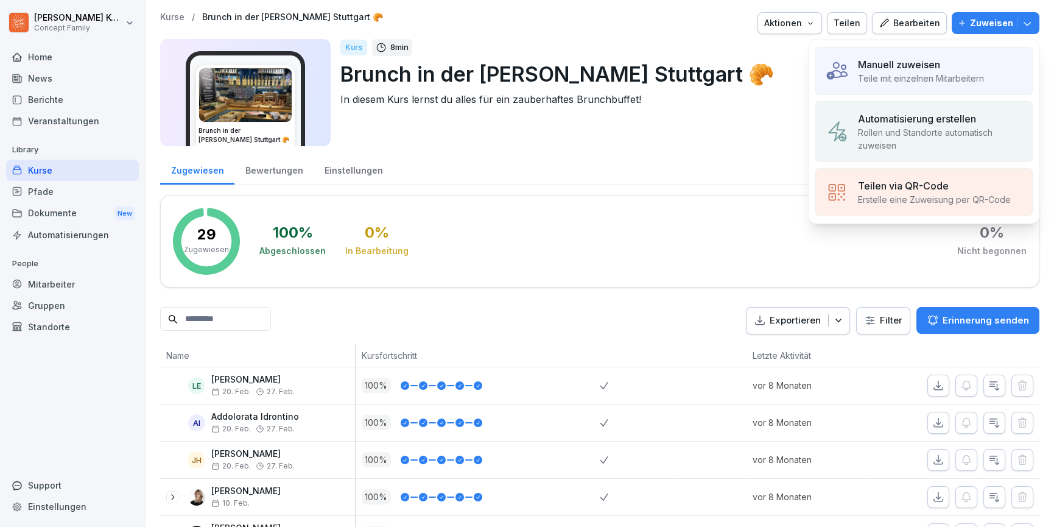
click at [913, 68] on p "Manuell zuweisen" at bounding box center [899, 64] width 82 height 15
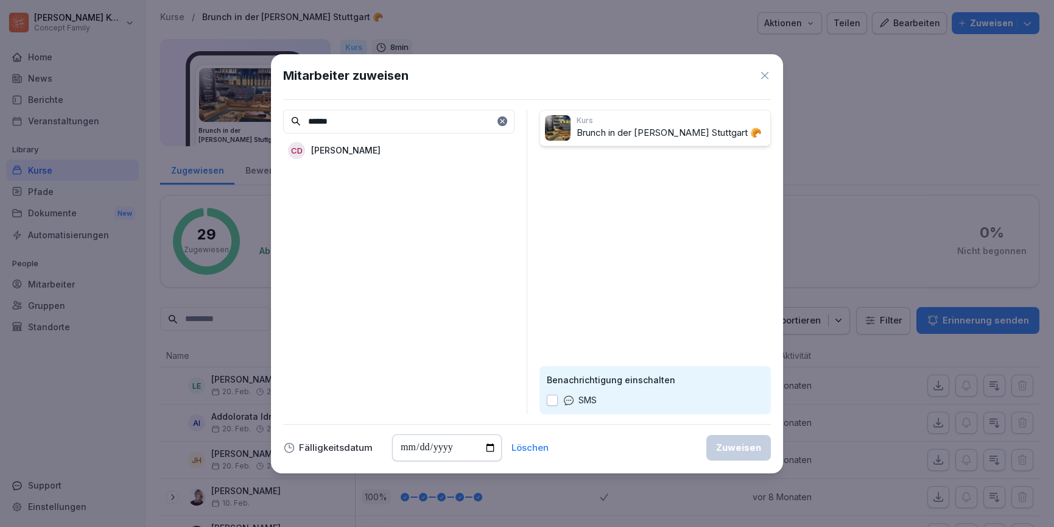
type input "******"
click at [352, 153] on p "[PERSON_NAME]" at bounding box center [345, 150] width 69 height 13
click at [746, 448] on div "Zuweisen" at bounding box center [738, 447] width 45 height 13
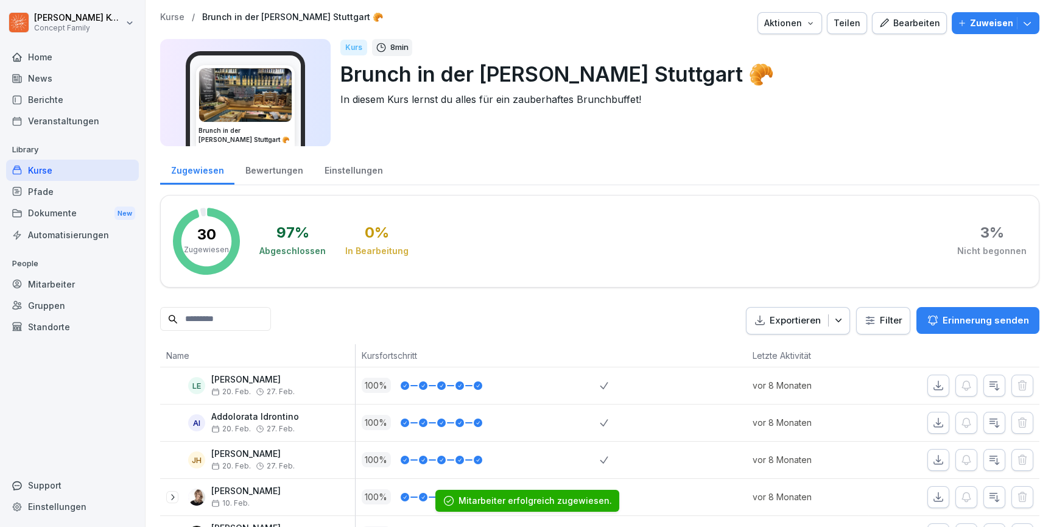
click at [35, 172] on div "Kurse" at bounding box center [72, 169] width 133 height 21
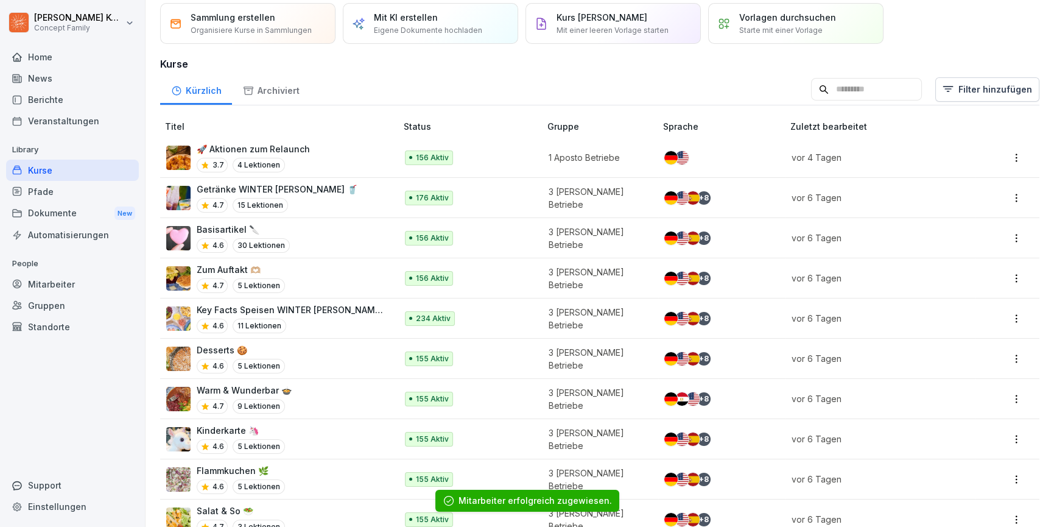
scroll to position [29, 0]
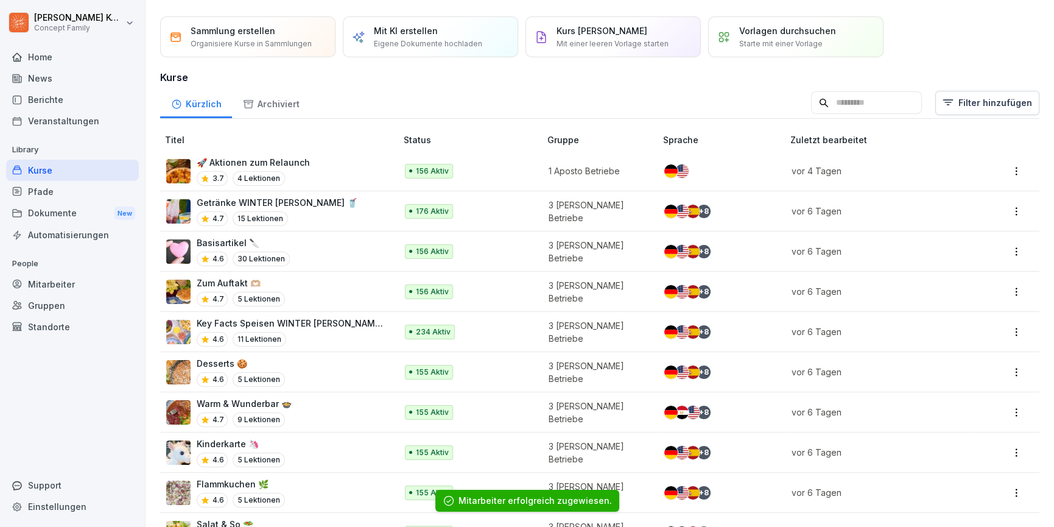
click at [979, 96] on html "[PERSON_NAME] Concept Family Home News Berichte Veranstaltungen Library Kurse P…" at bounding box center [527, 263] width 1054 height 527
click at [951, 131] on div "Kategorie" at bounding box center [966, 135] width 138 height 23
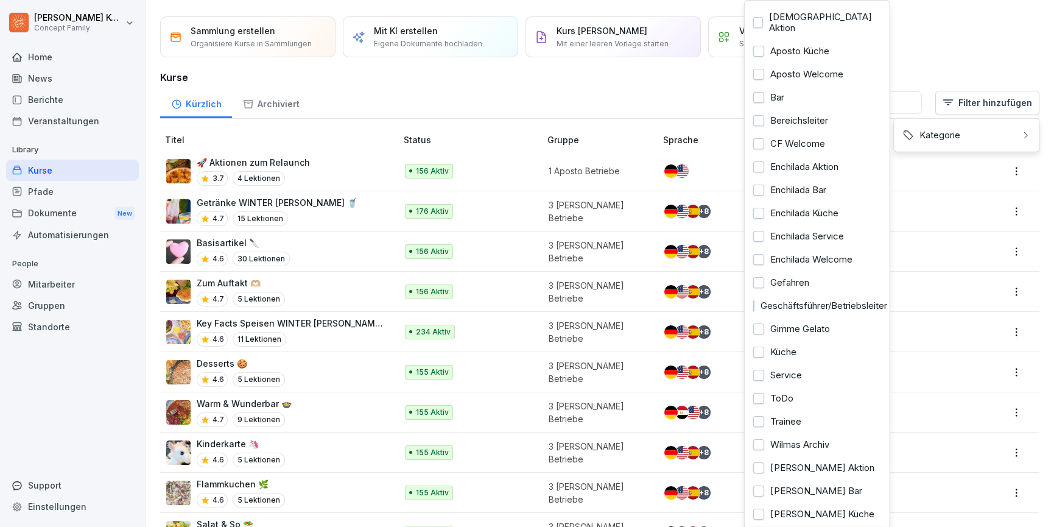
click at [814, 525] on div "[PERSON_NAME] Service" at bounding box center [817, 536] width 138 height 23
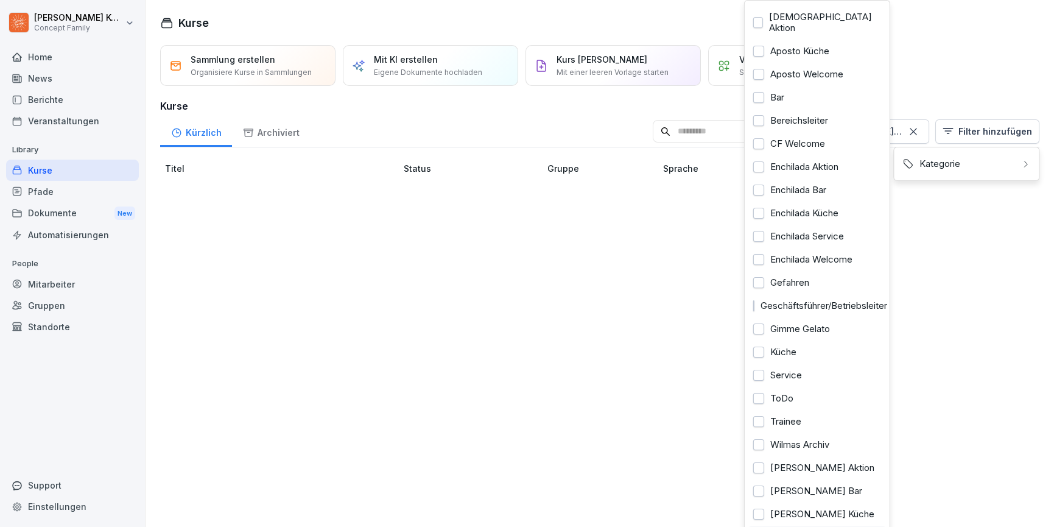
scroll to position [0, 0]
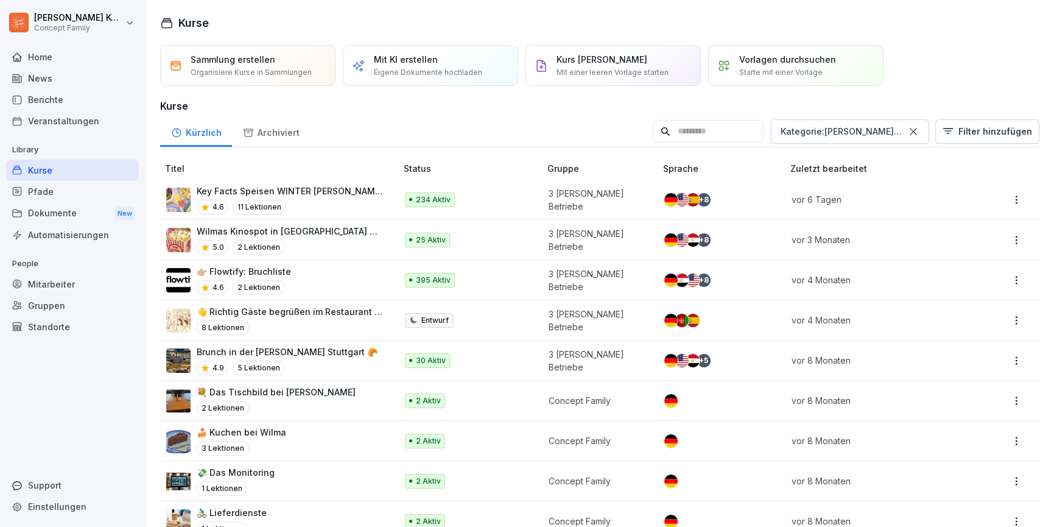
click at [454, 323] on html "[PERSON_NAME] Concept Family Home News Berichte Veranstaltungen Library Kurse P…" at bounding box center [527, 263] width 1054 height 527
click at [915, 130] on icon at bounding box center [912, 131] width 7 height 7
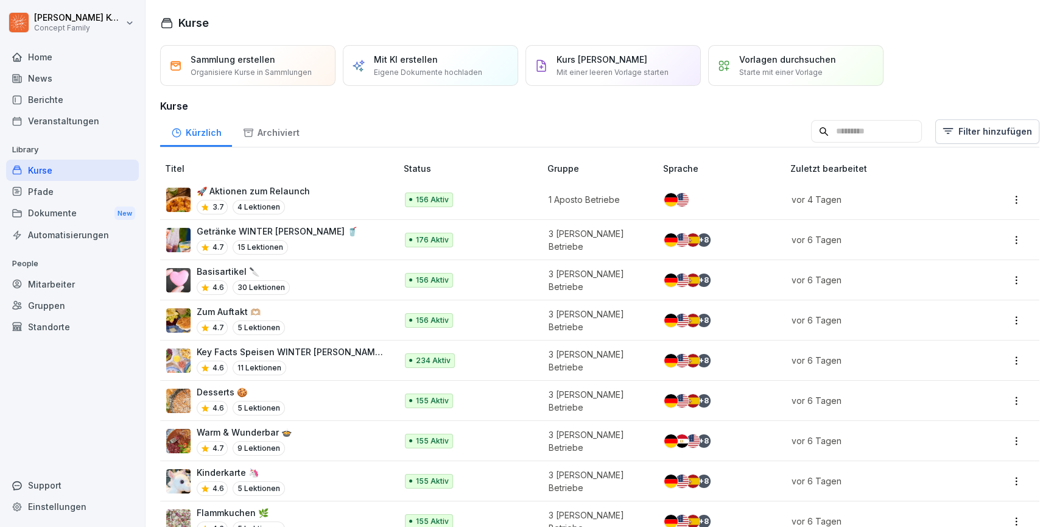
click at [47, 175] on div "Kurse" at bounding box center [72, 169] width 133 height 21
click at [69, 162] on div "Kurse" at bounding box center [72, 169] width 133 height 21
click at [68, 277] on div "Mitarbeiter" at bounding box center [72, 283] width 133 height 21
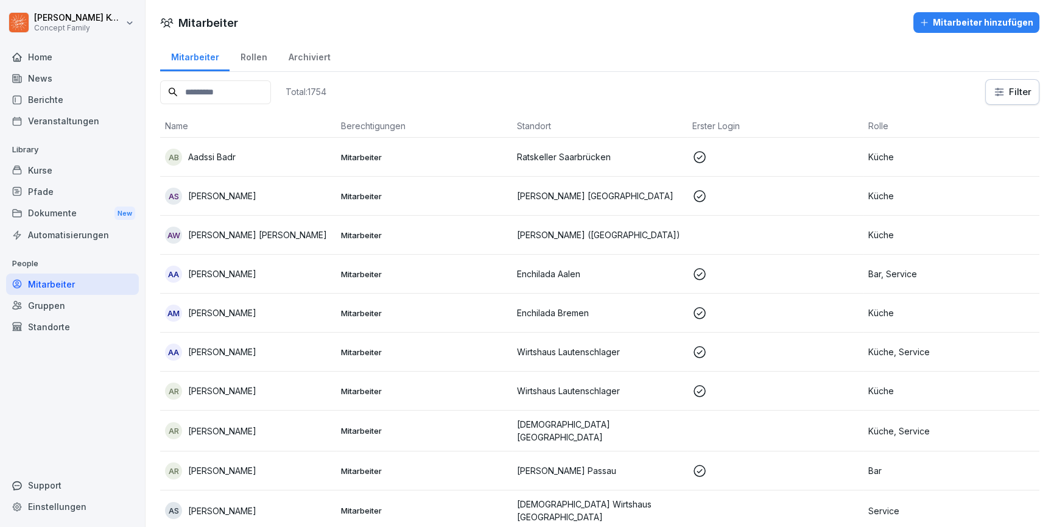
click at [221, 88] on input at bounding box center [215, 92] width 111 height 24
type input "********"
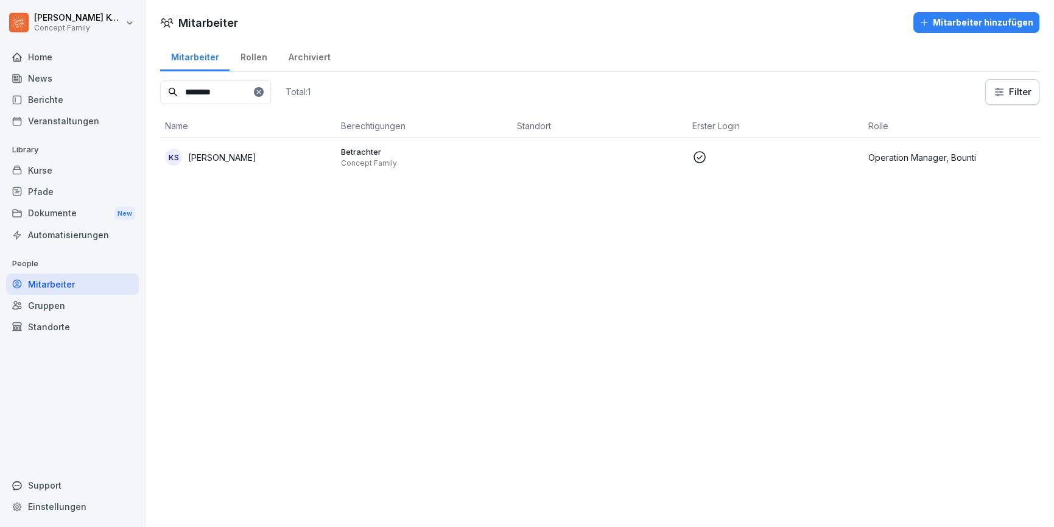
click at [290, 55] on div "Archiviert" at bounding box center [309, 55] width 63 height 31
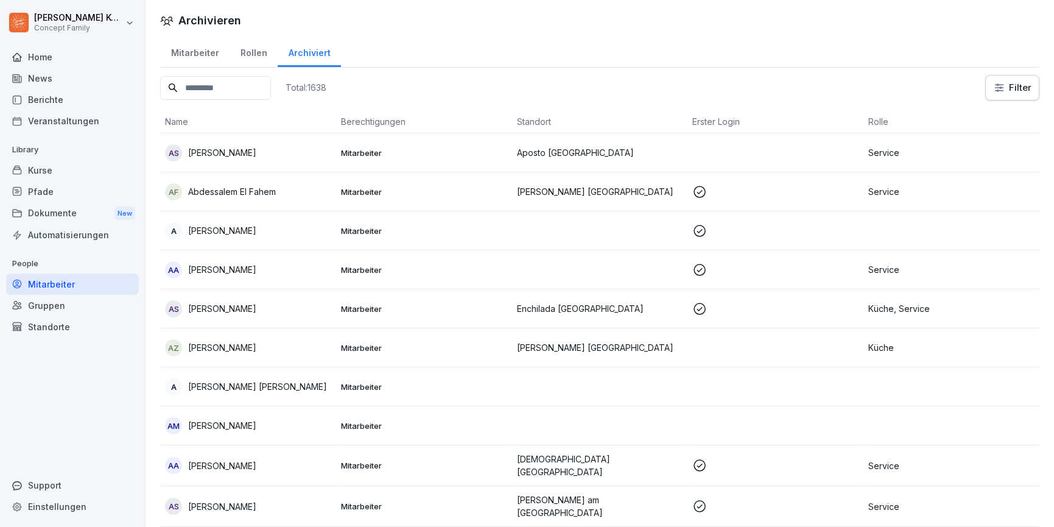
click at [242, 91] on input at bounding box center [215, 88] width 111 height 24
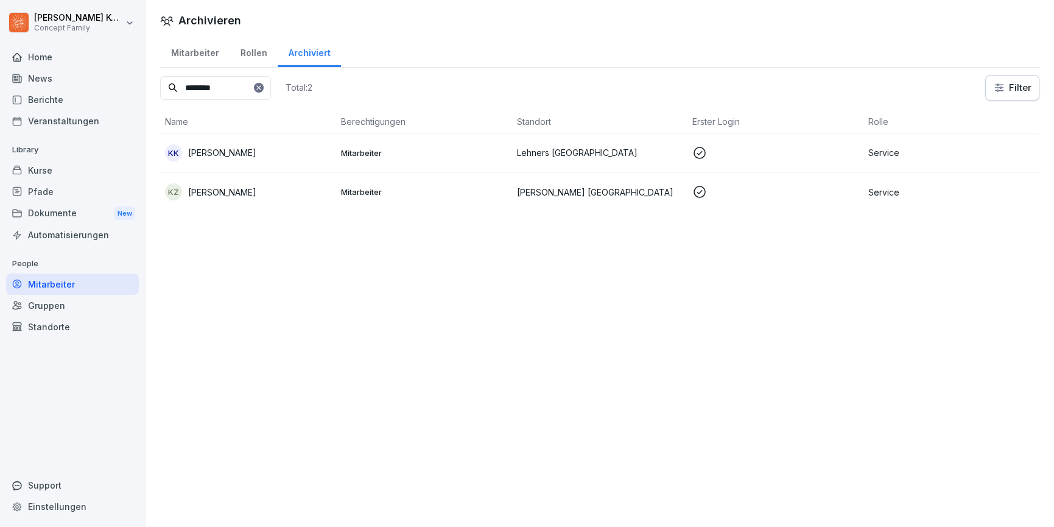
type input "********"
click at [250, 187] on p "[PERSON_NAME]" at bounding box center [222, 192] width 68 height 13
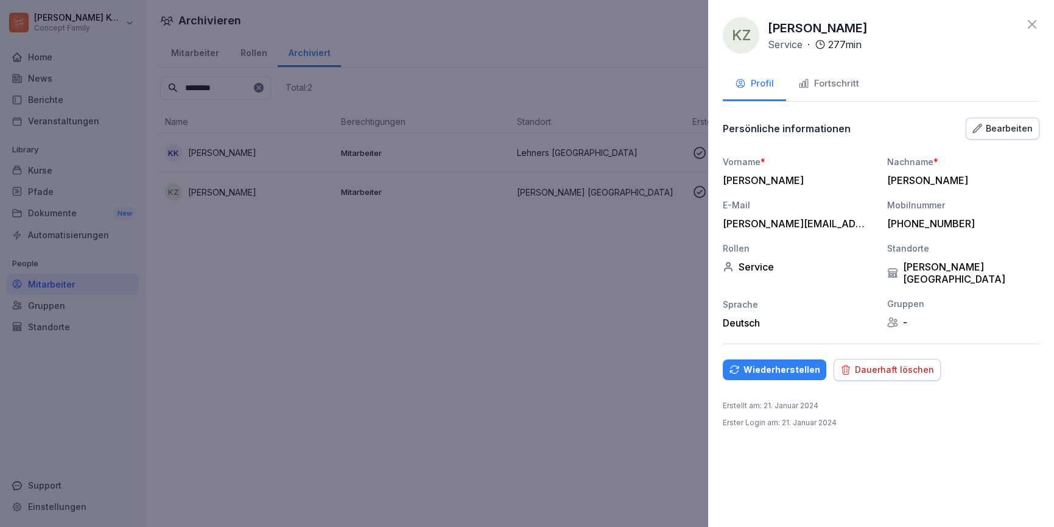
click at [769, 364] on button "Wiederherstellen" at bounding box center [774, 369] width 103 height 21
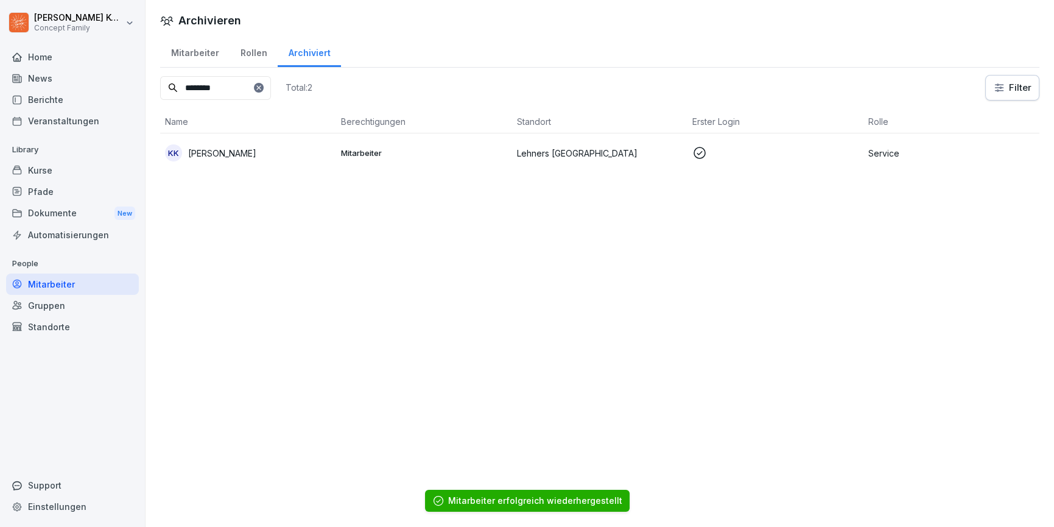
click at [208, 58] on div "Mitarbeiter" at bounding box center [194, 51] width 69 height 31
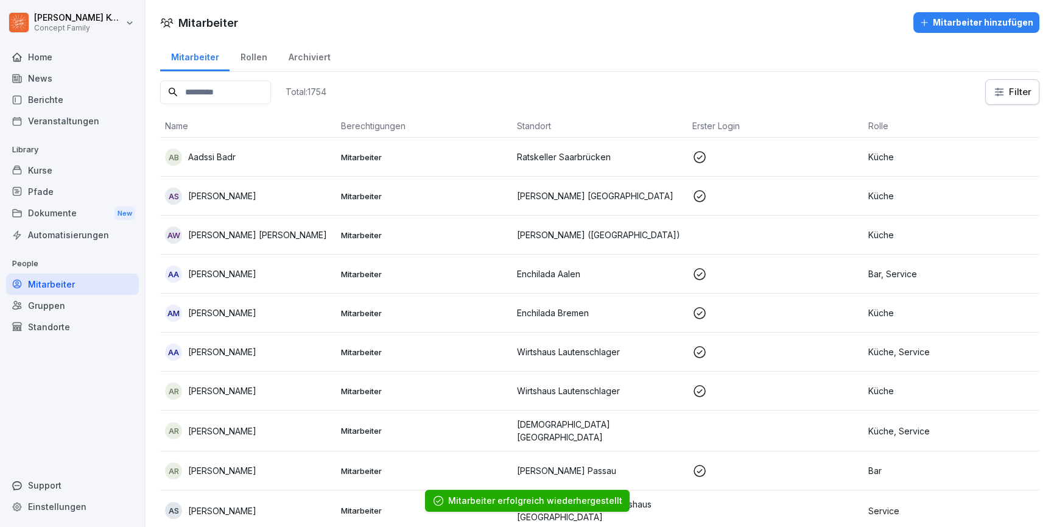
click at [229, 95] on input at bounding box center [215, 92] width 111 height 24
type input "********"
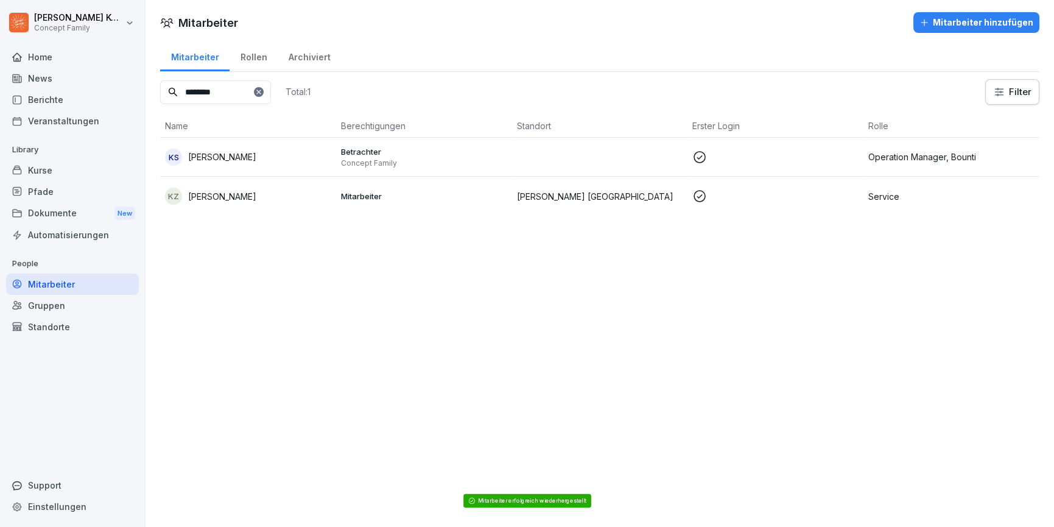
click at [243, 190] on p "[PERSON_NAME]" at bounding box center [222, 196] width 68 height 13
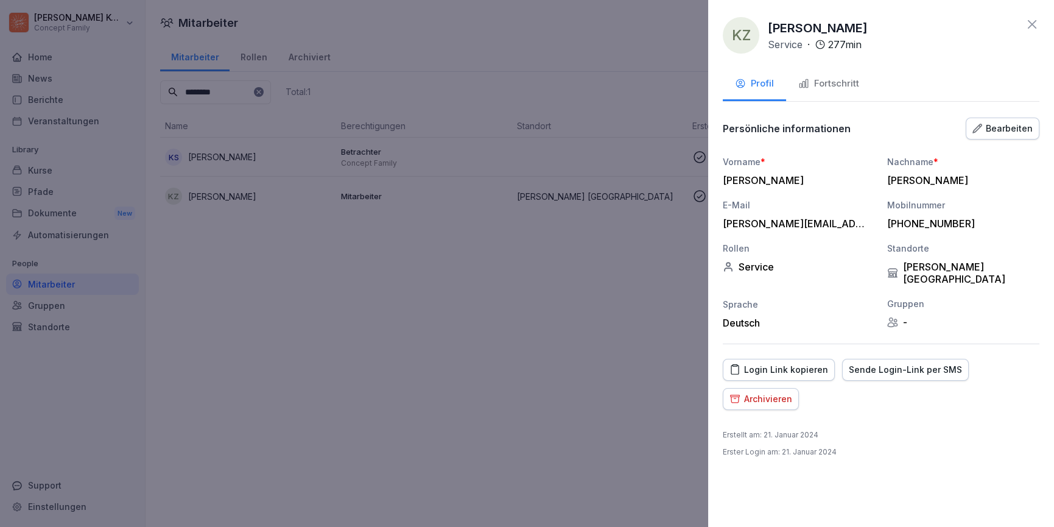
click at [813, 82] on div "Fortschritt" at bounding box center [828, 84] width 61 height 14
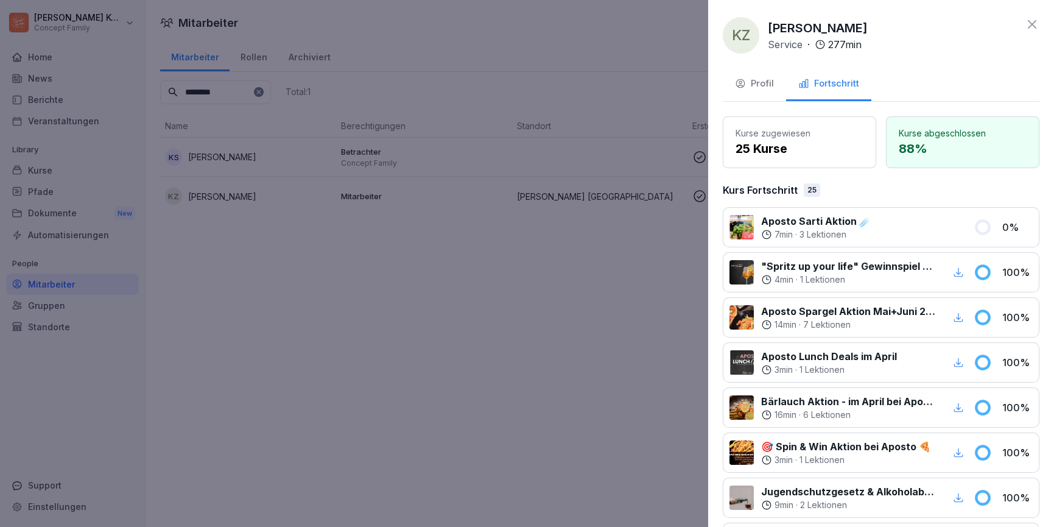
click at [769, 86] on div "Profil" at bounding box center [754, 84] width 39 height 14
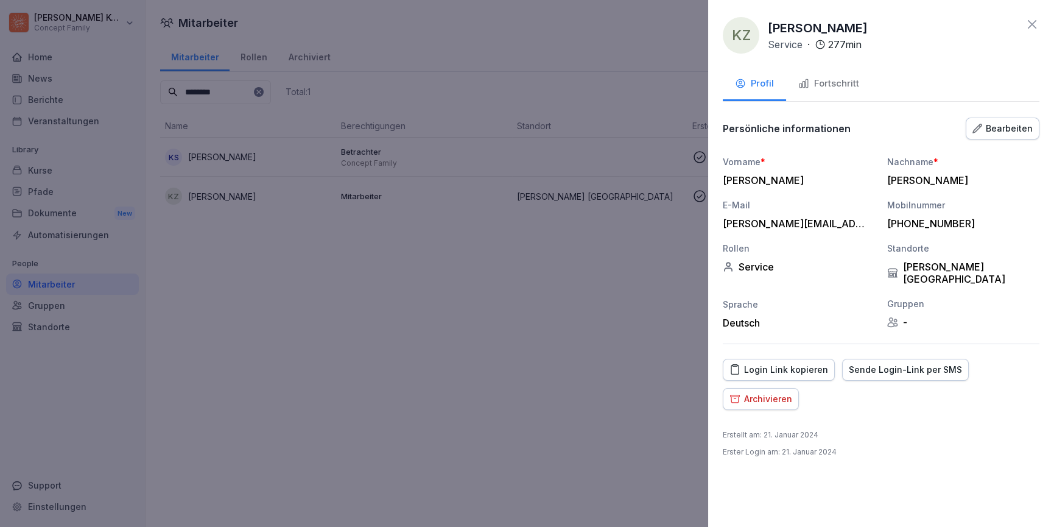
click at [802, 363] on div "Login Link kopieren" at bounding box center [778, 369] width 99 height 13
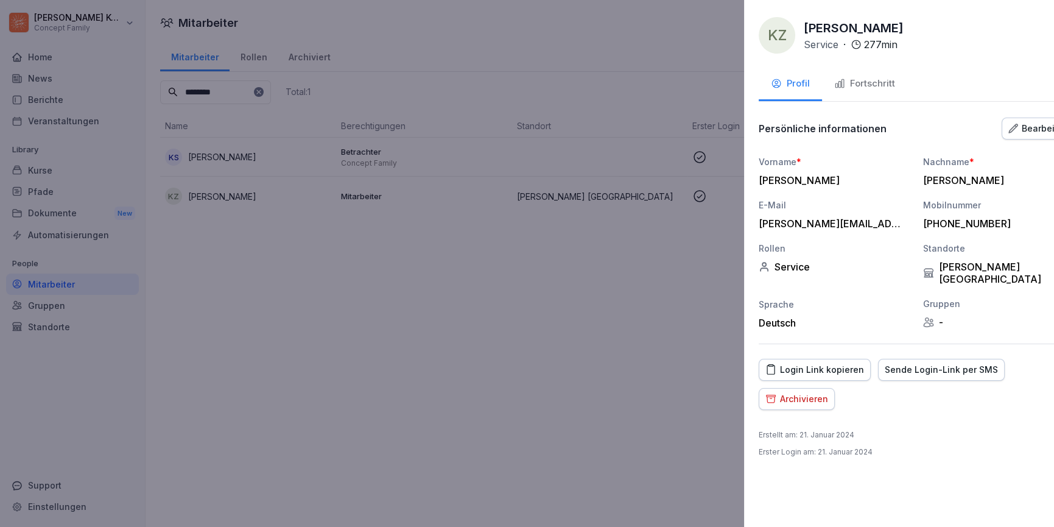
drag, startPoint x: 264, startPoint y: 346, endPoint x: 102, endPoint y: 198, distance: 218.9
click at [262, 346] on div at bounding box center [527, 263] width 1054 height 527
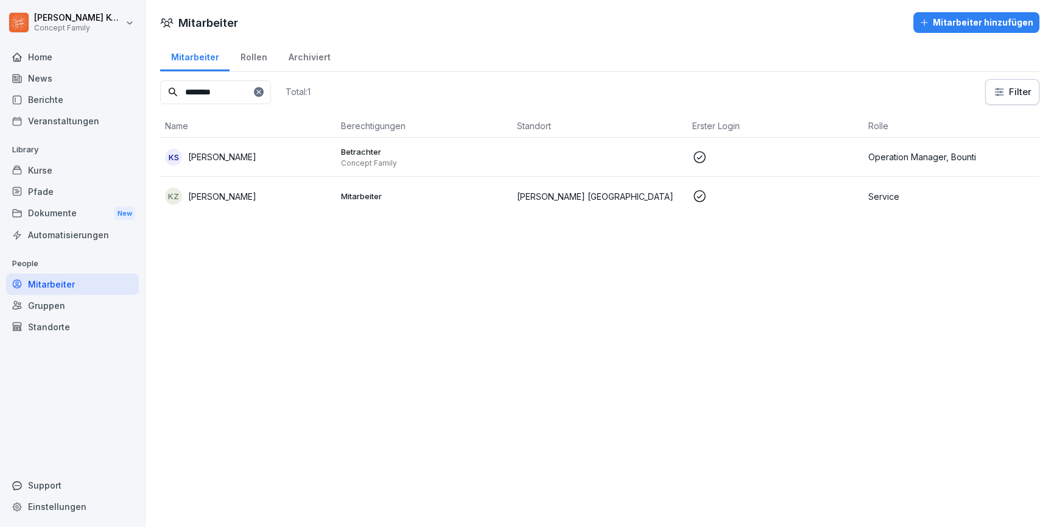
click at [47, 187] on div "Pfade" at bounding box center [72, 191] width 133 height 21
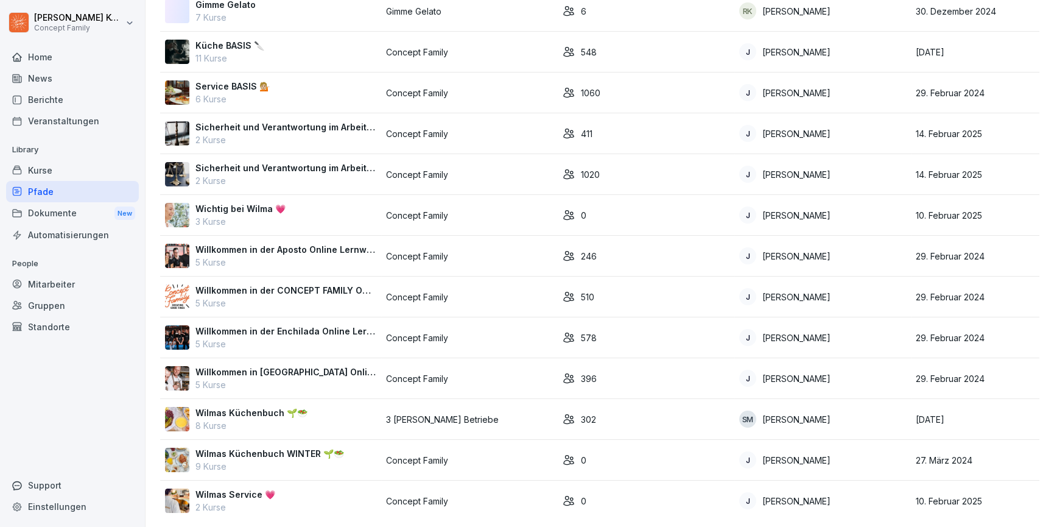
scroll to position [402, 0]
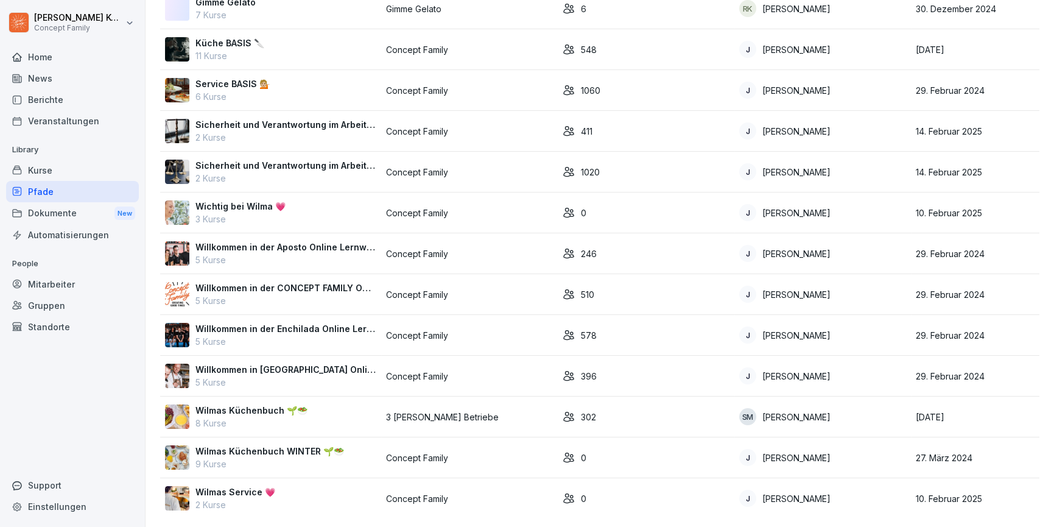
click at [315, 255] on p "5 Kurse" at bounding box center [285, 259] width 181 height 13
